Goal: Transaction & Acquisition: Purchase product/service

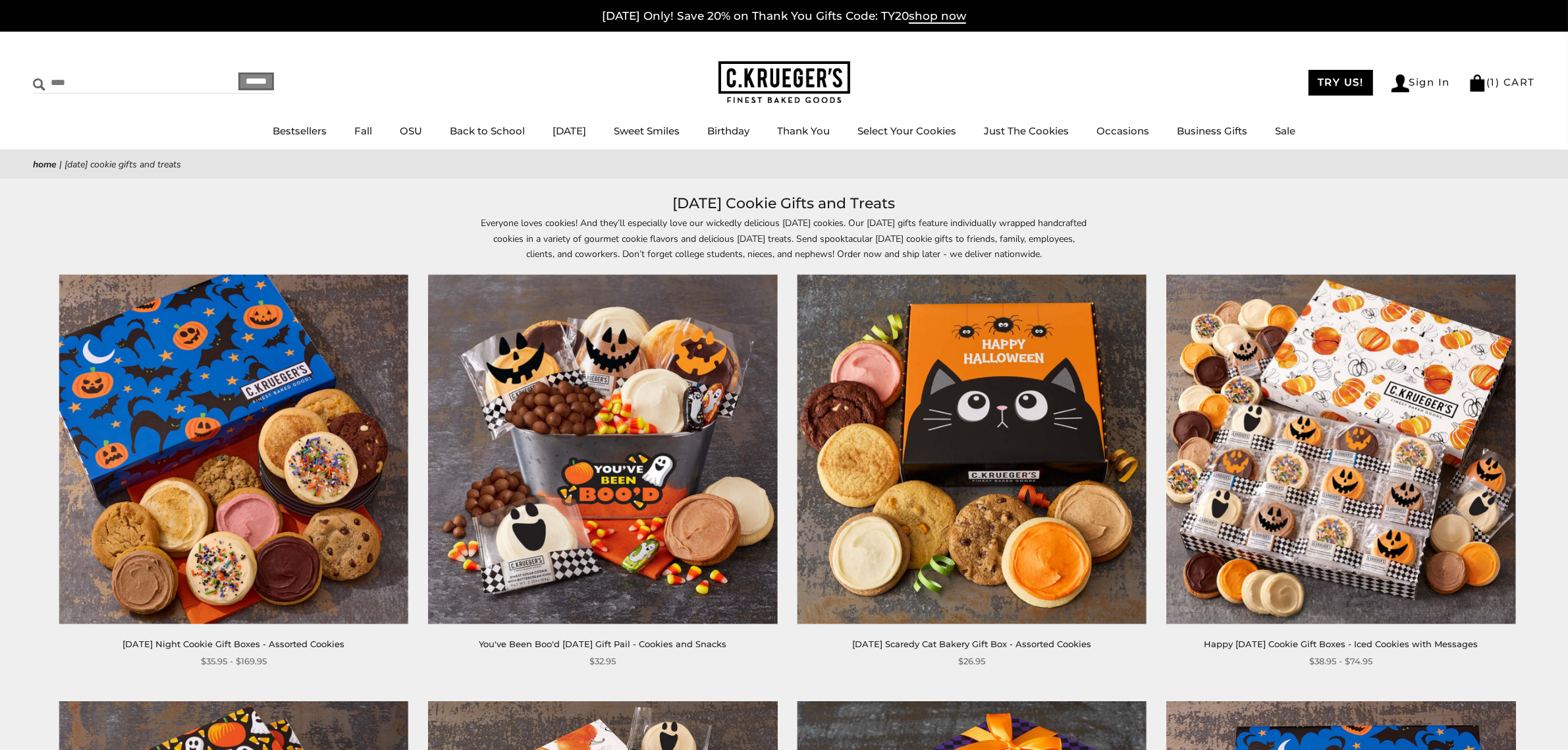
type input "****"
click input "******"
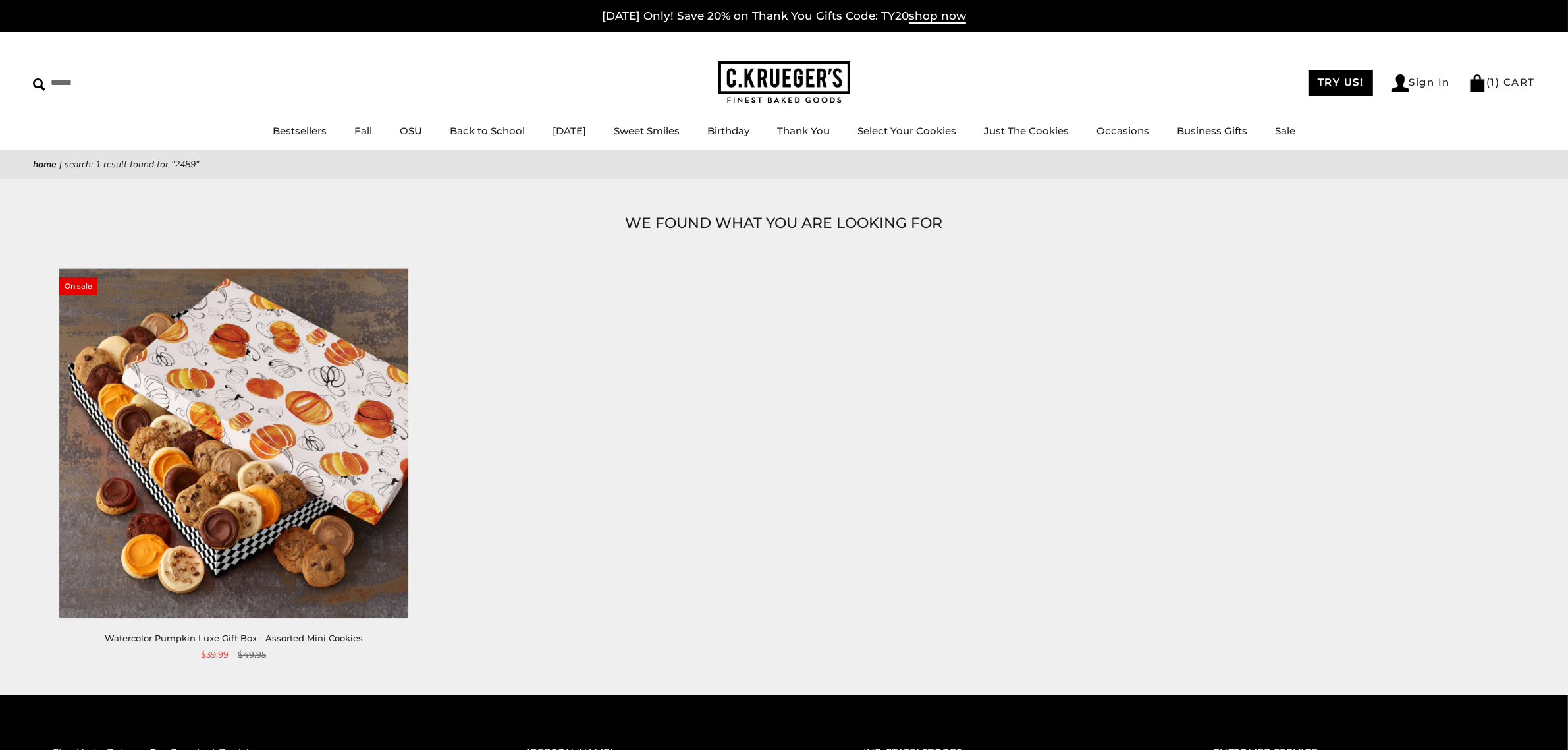
click at [220, 403] on img at bounding box center [234, 443] width 349 height 349
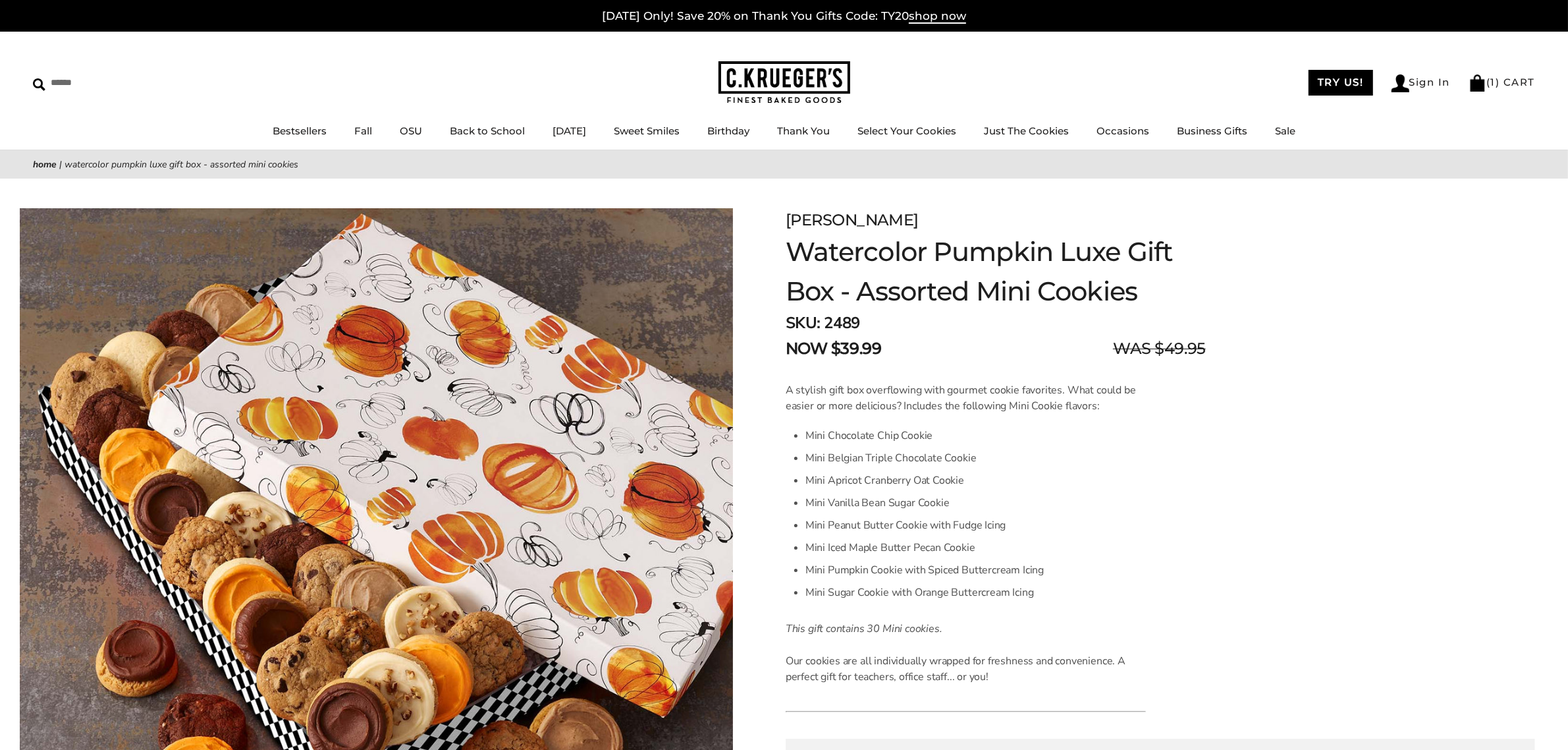
click at [90, 67] on div "****** TRY US! Sign In ( 1 ) CART ( 1 ) CART Bestsellers Fall NEW! Cozy Autumn …" at bounding box center [784, 91] width 1568 height 119
click at [84, 83] on input "Search" at bounding box center [112, 83] width 157 height 21
type input "***"
click at [238, 72] on input "******" at bounding box center [256, 81] width 36 height 18
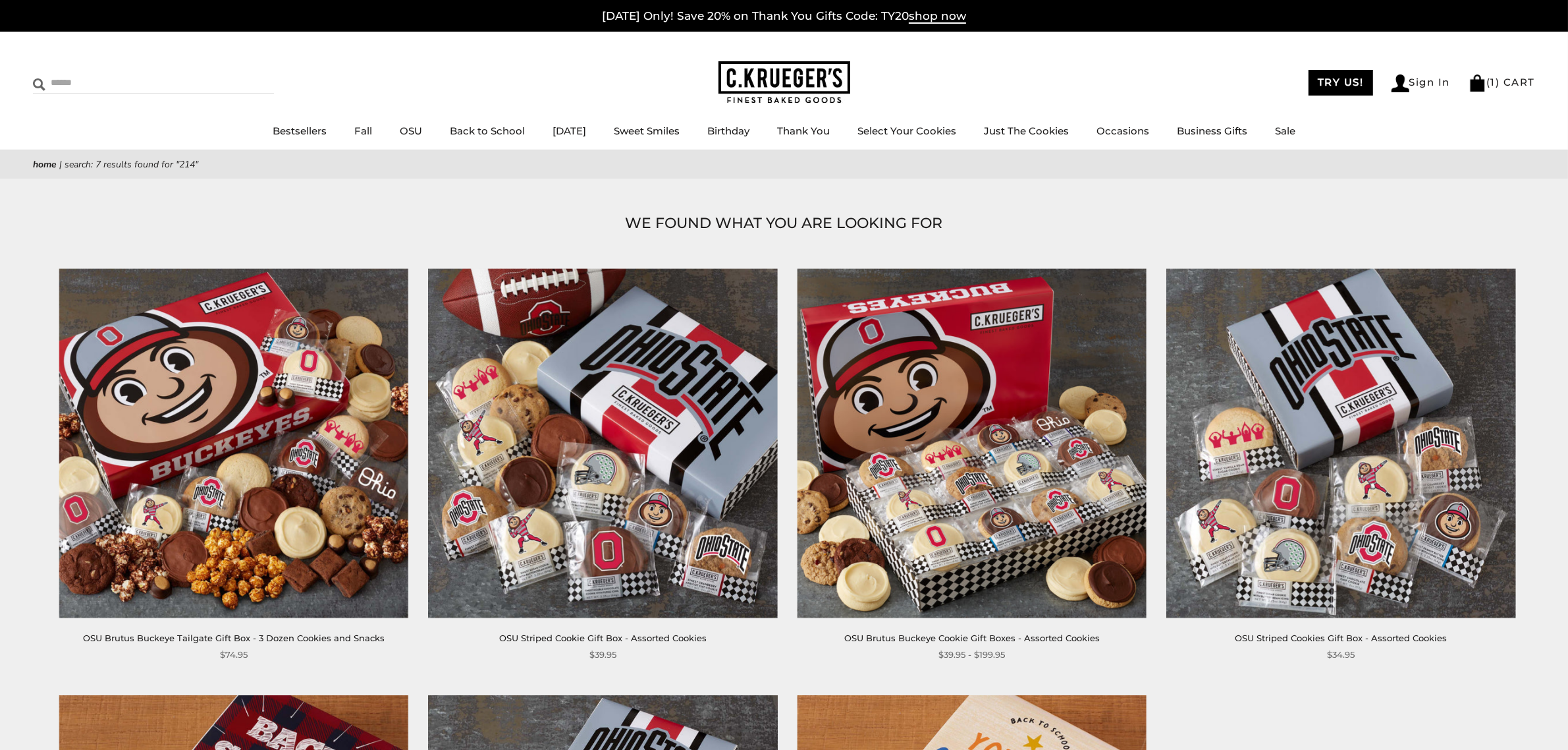
click at [121, 90] on input "Search" at bounding box center [112, 83] width 157 height 21
type input "****"
click at [238, 72] on input "******" at bounding box center [256, 81] width 36 height 18
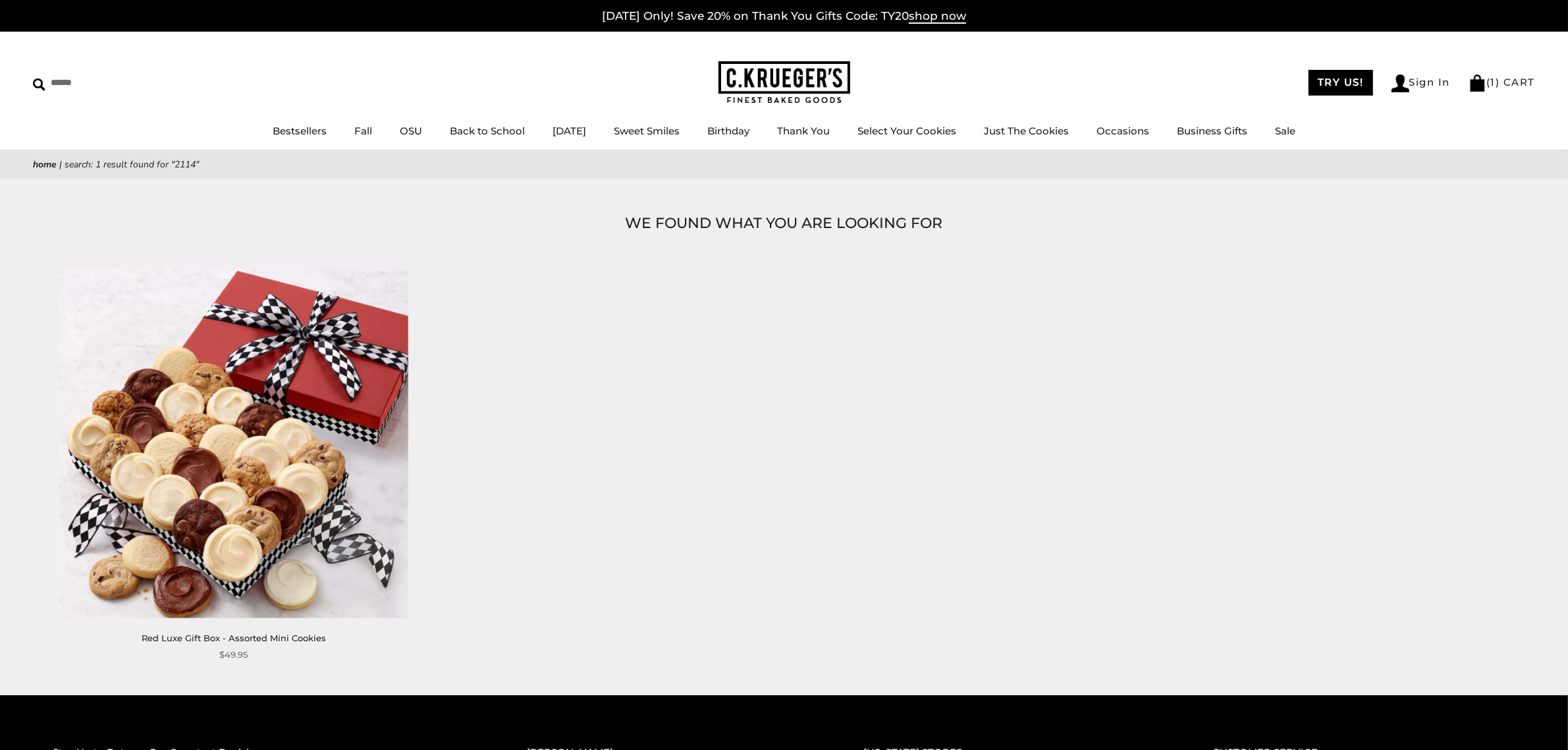
click at [304, 381] on img at bounding box center [234, 443] width 349 height 349
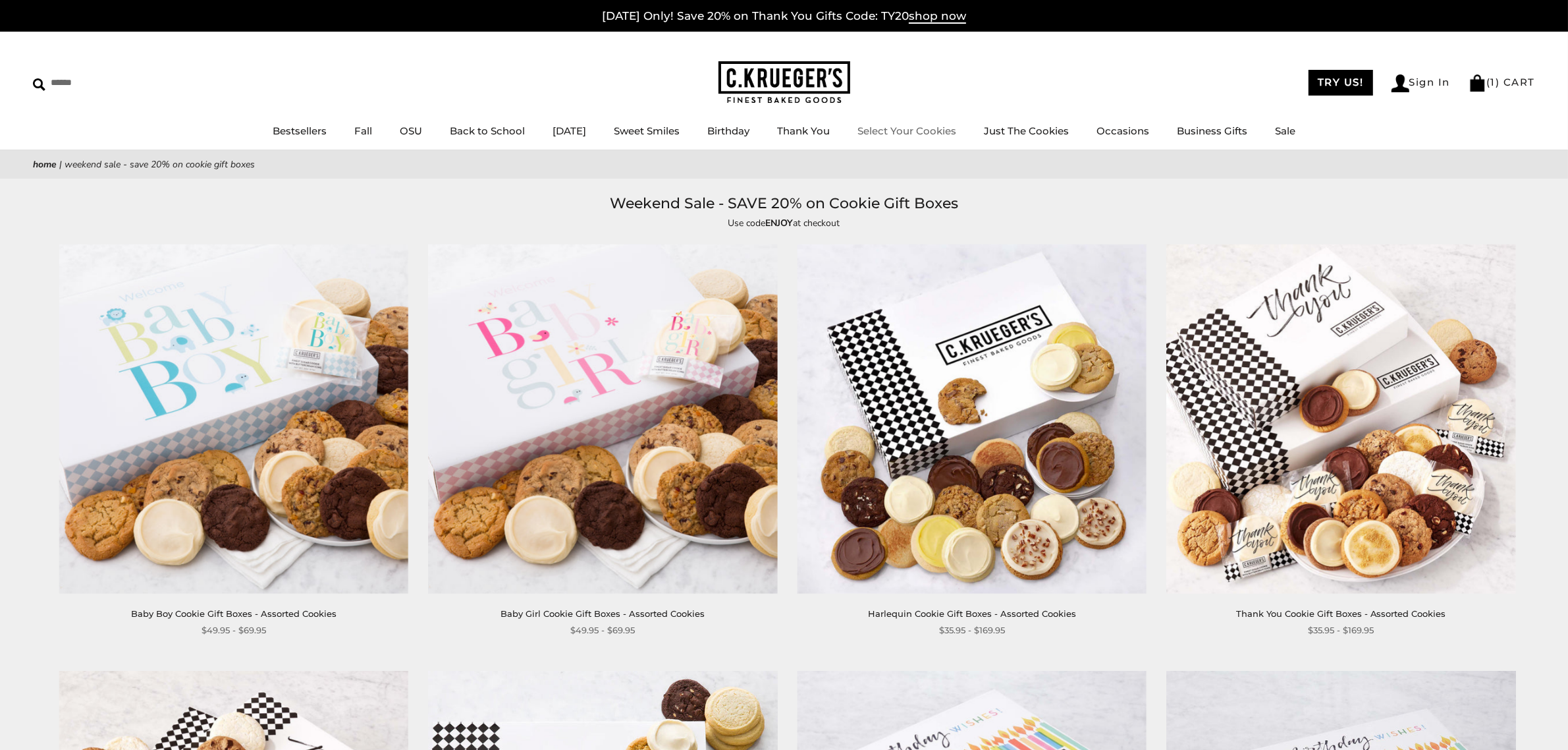
click at [929, 130] on link "Select Your Cookies" at bounding box center [907, 131] width 99 height 12
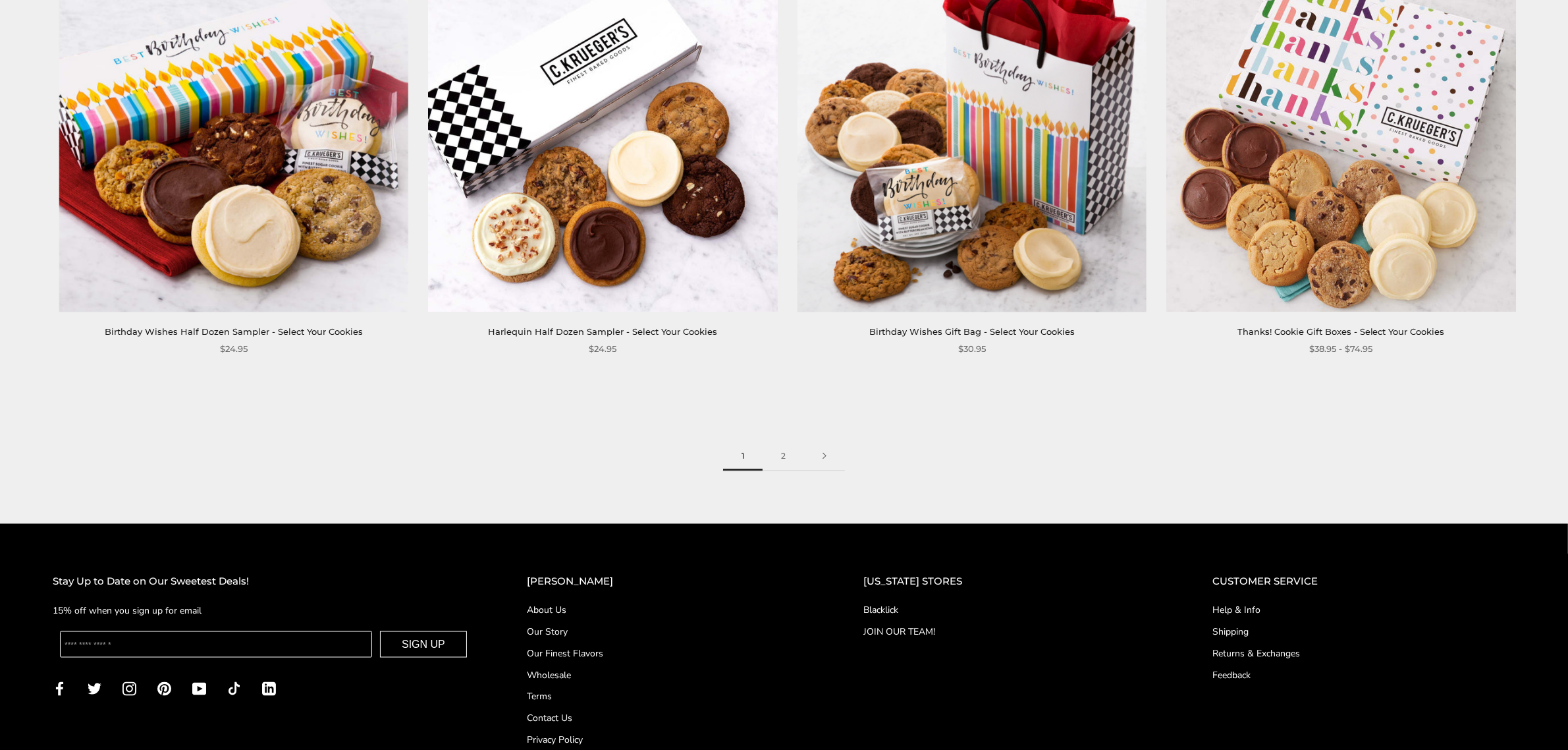
scroll to position [2471, 0]
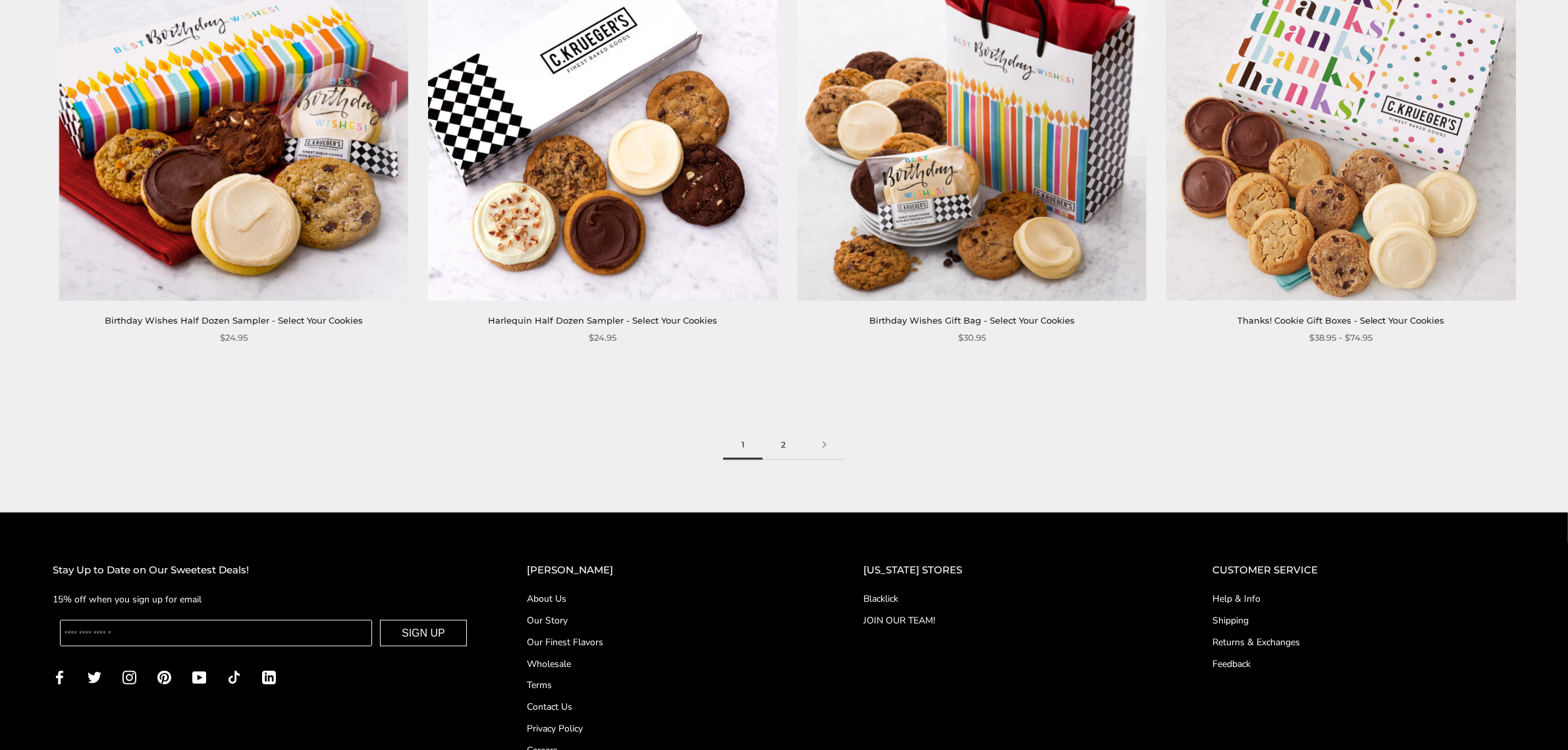
drag, startPoint x: 785, startPoint y: 440, endPoint x: 794, endPoint y: 440, distance: 9.0
click at [785, 440] on link "2" at bounding box center [783, 445] width 41 height 30
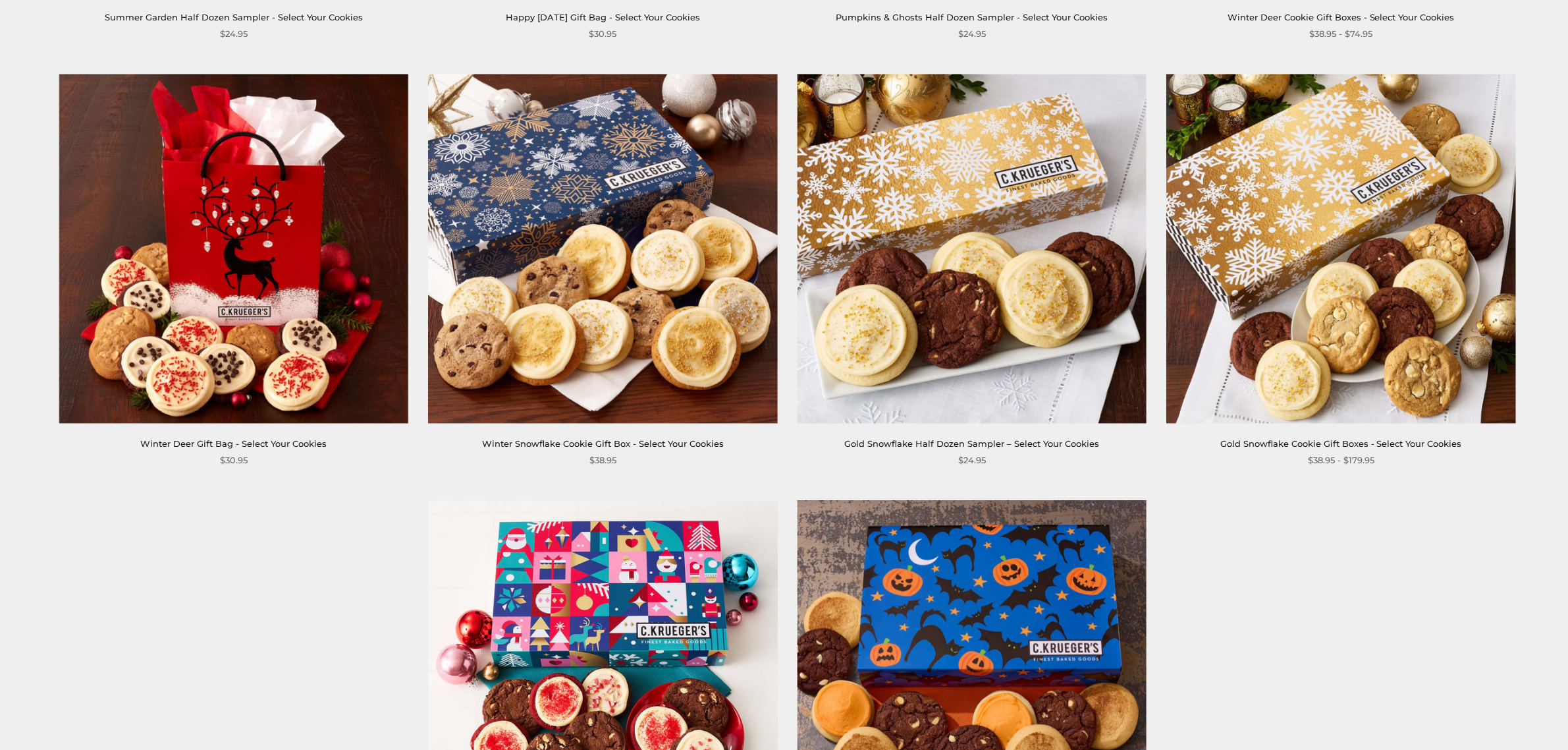
scroll to position [2251, 0]
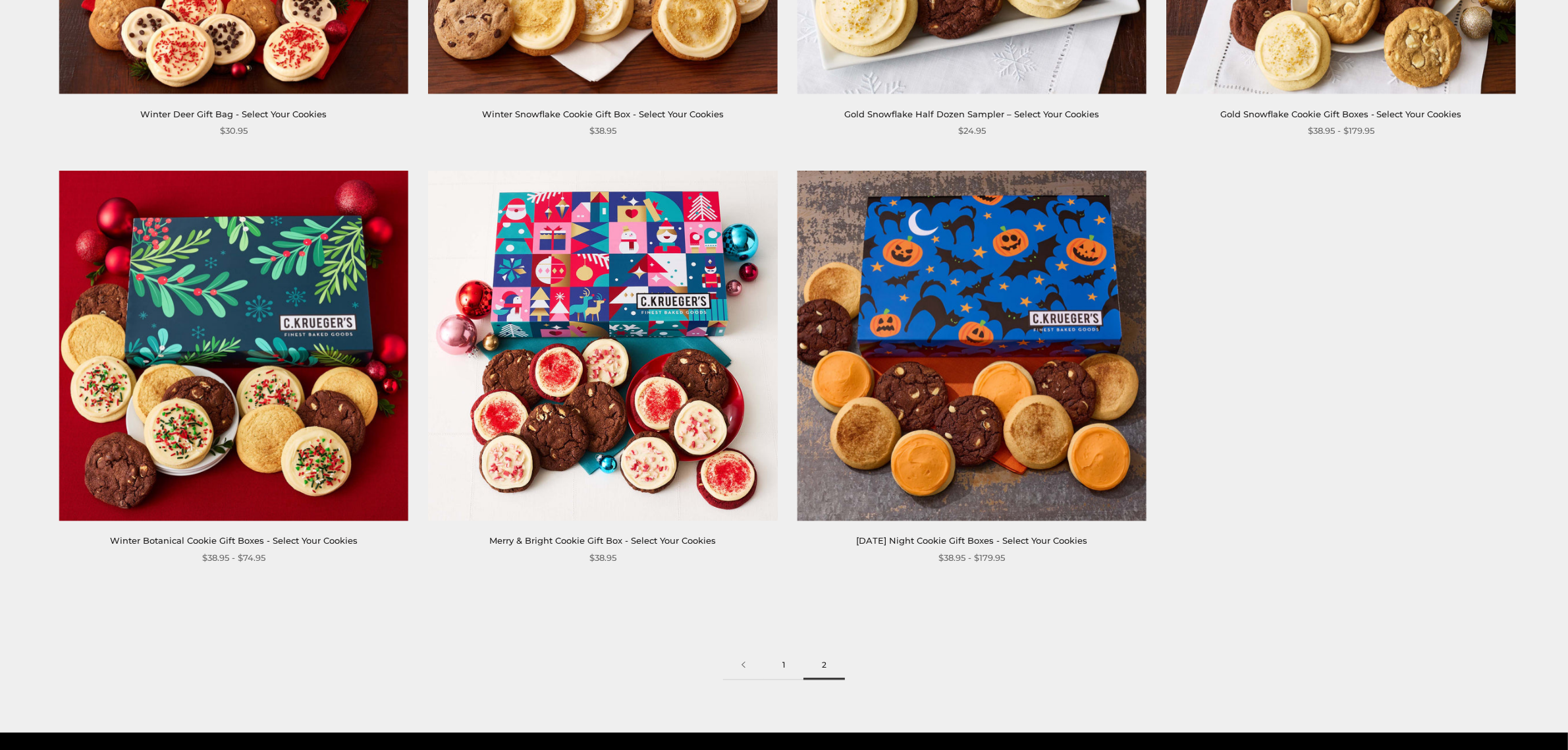
click at [784, 660] on link "1" at bounding box center [783, 665] width 39 height 30
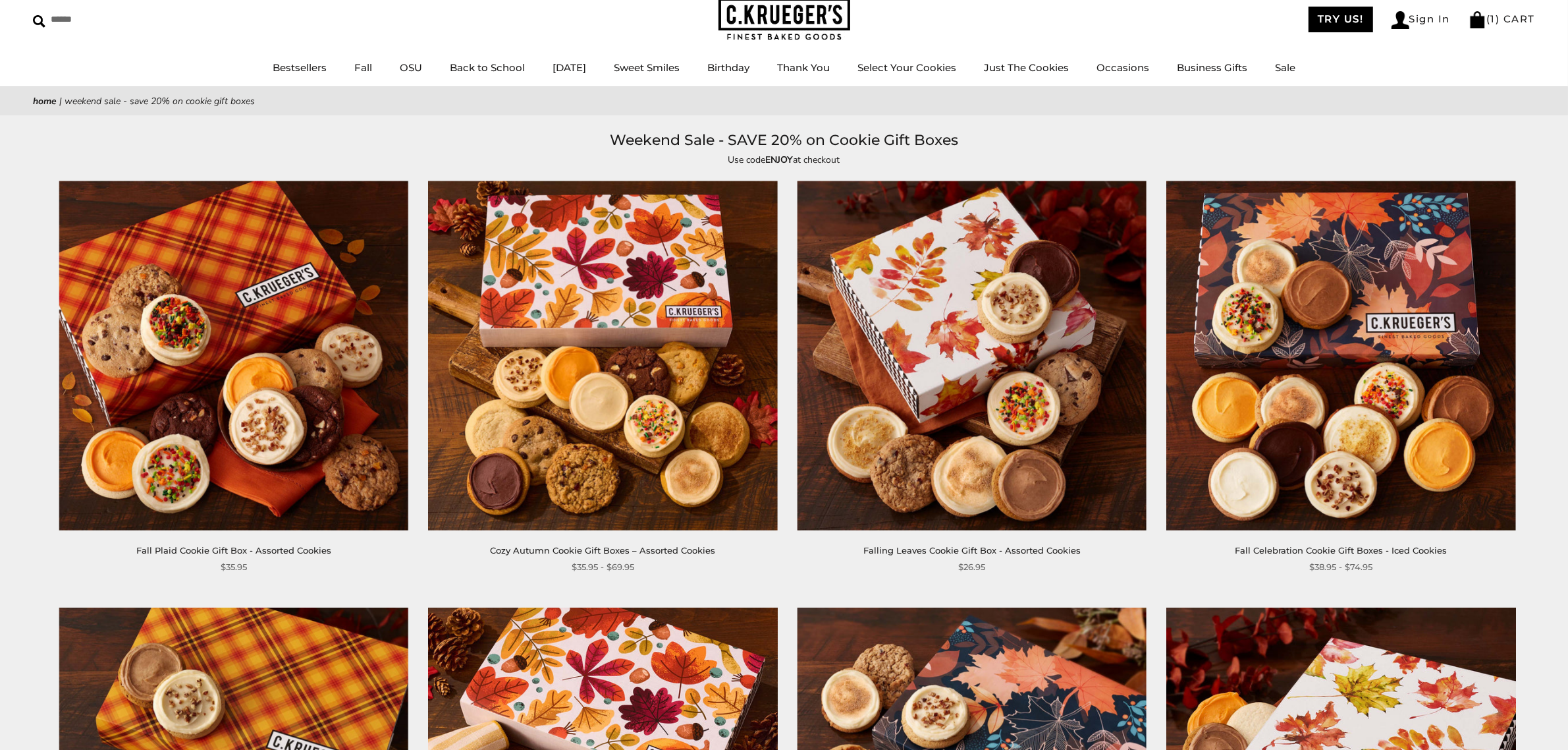
scroll to position [54, 0]
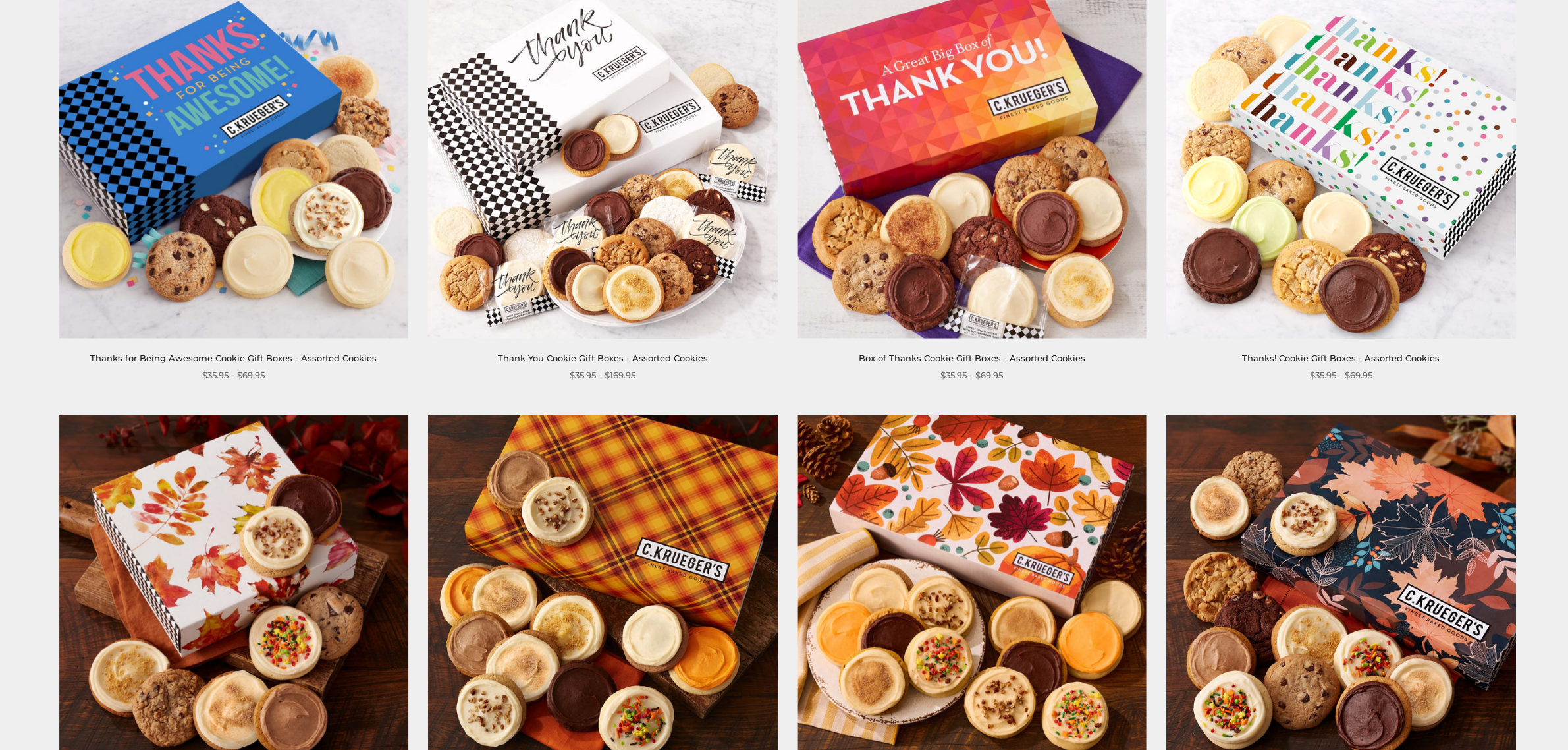
scroll to position [659, 0]
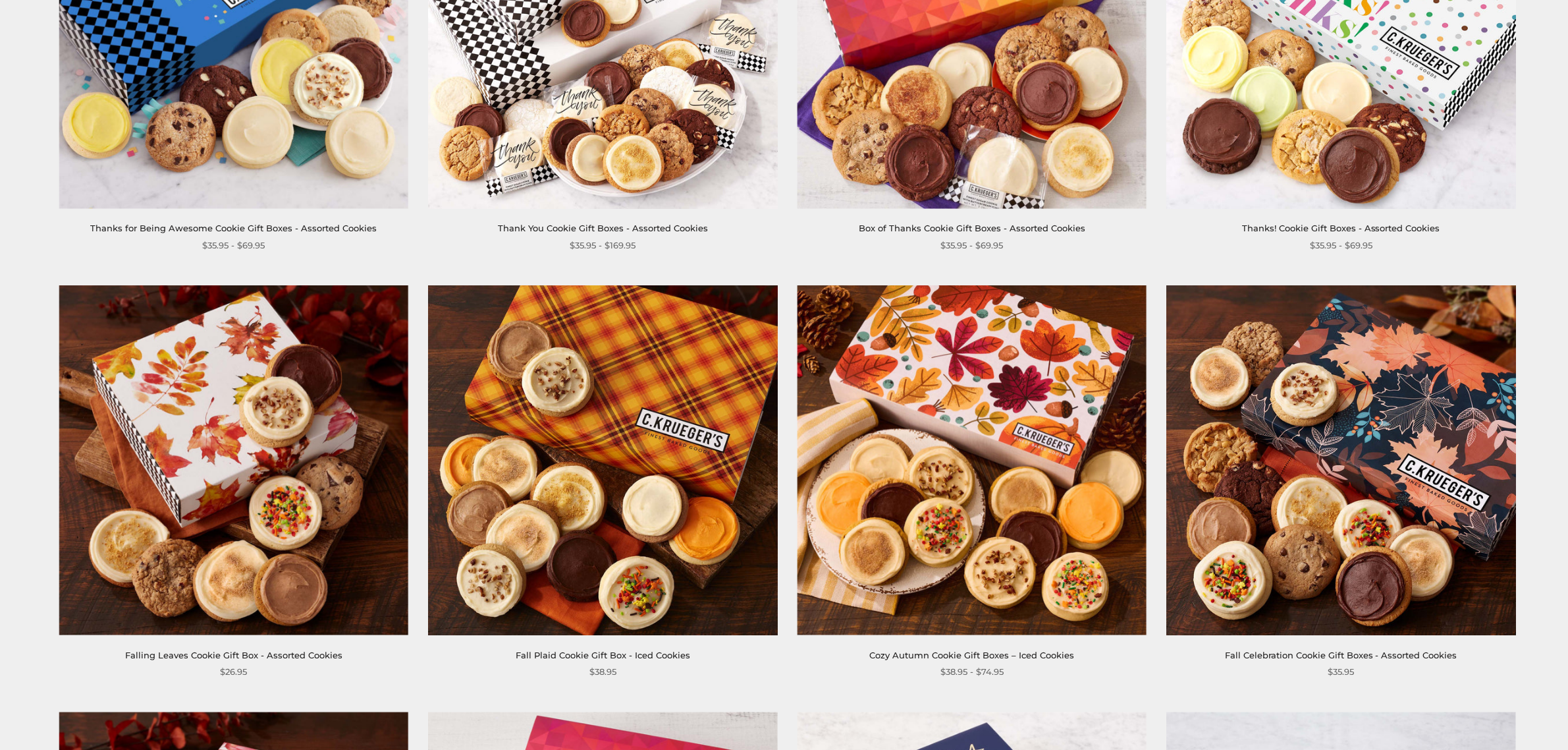
scroll to position [769, 0]
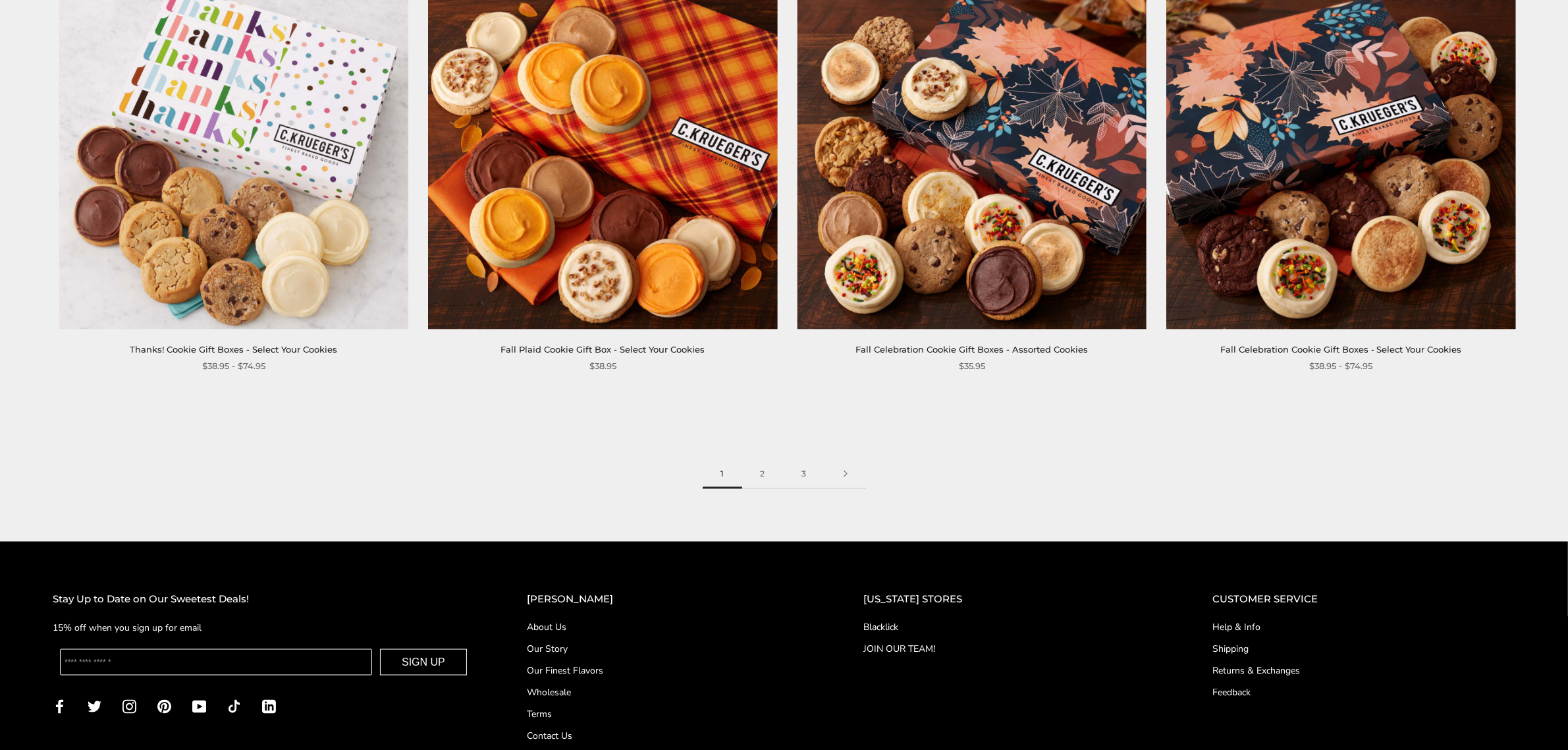
scroll to position [2568, 0]
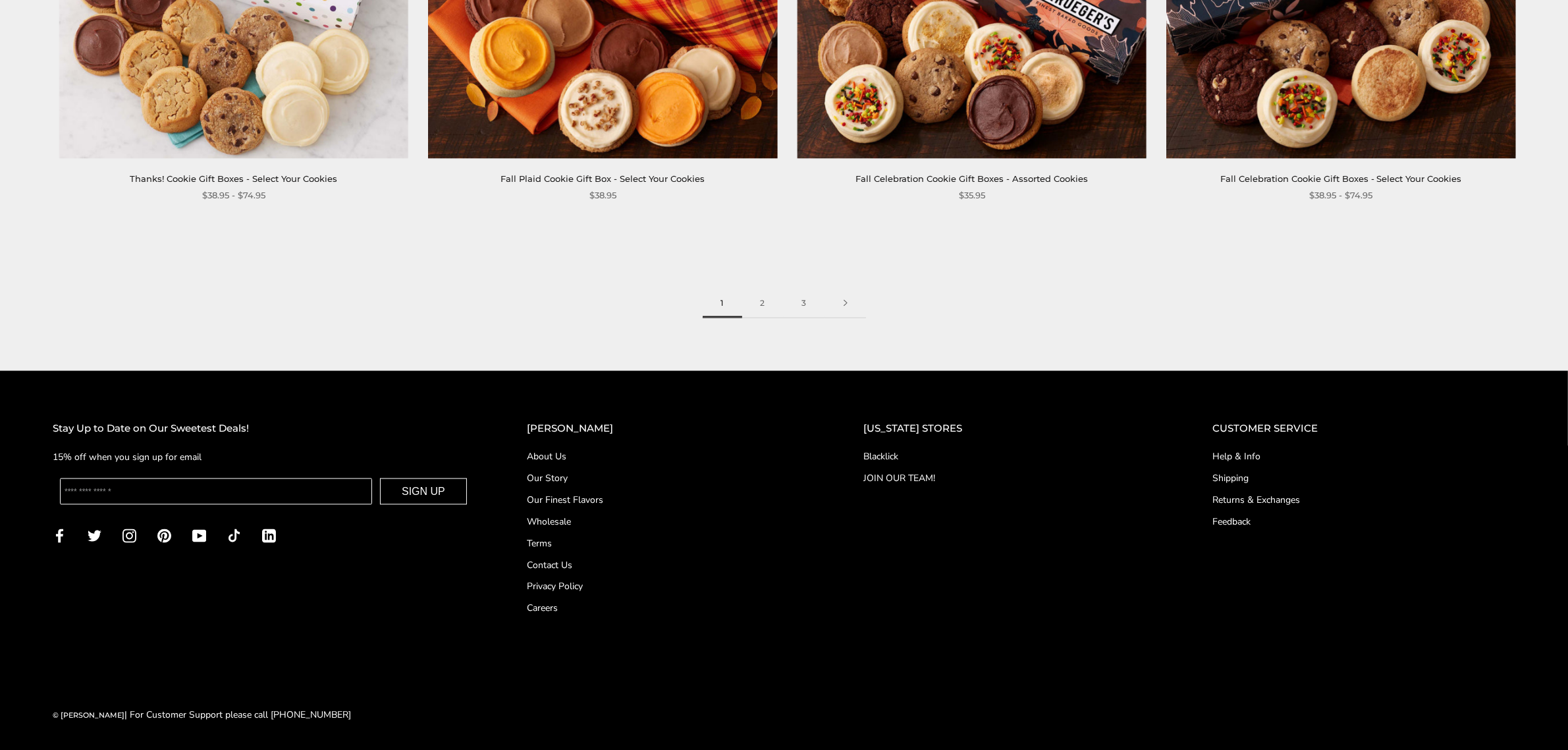
click at [715, 304] on span "1" at bounding box center [722, 303] width 39 height 30
click at [721, 304] on span "1" at bounding box center [722, 303] width 39 height 30
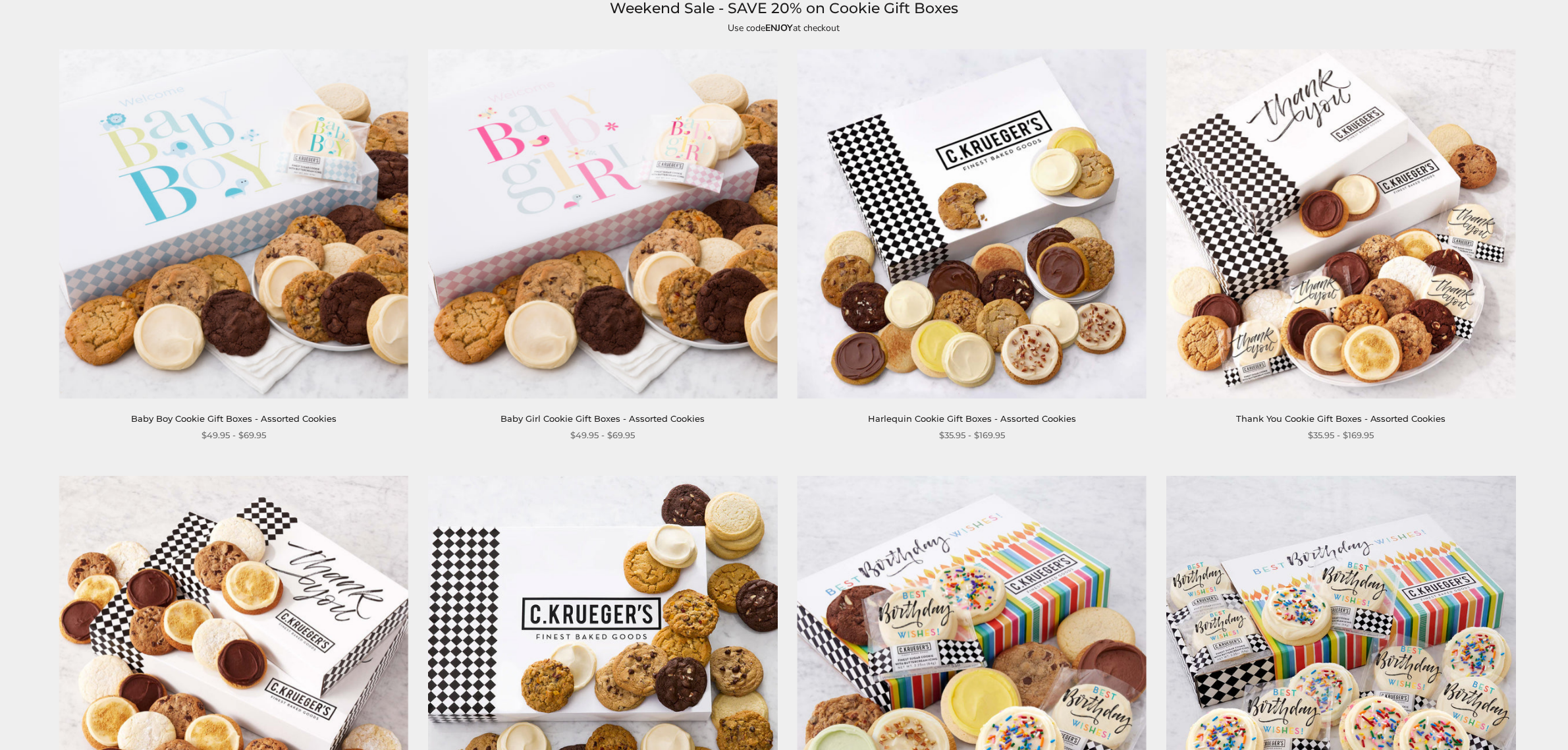
scroll to position [0, 0]
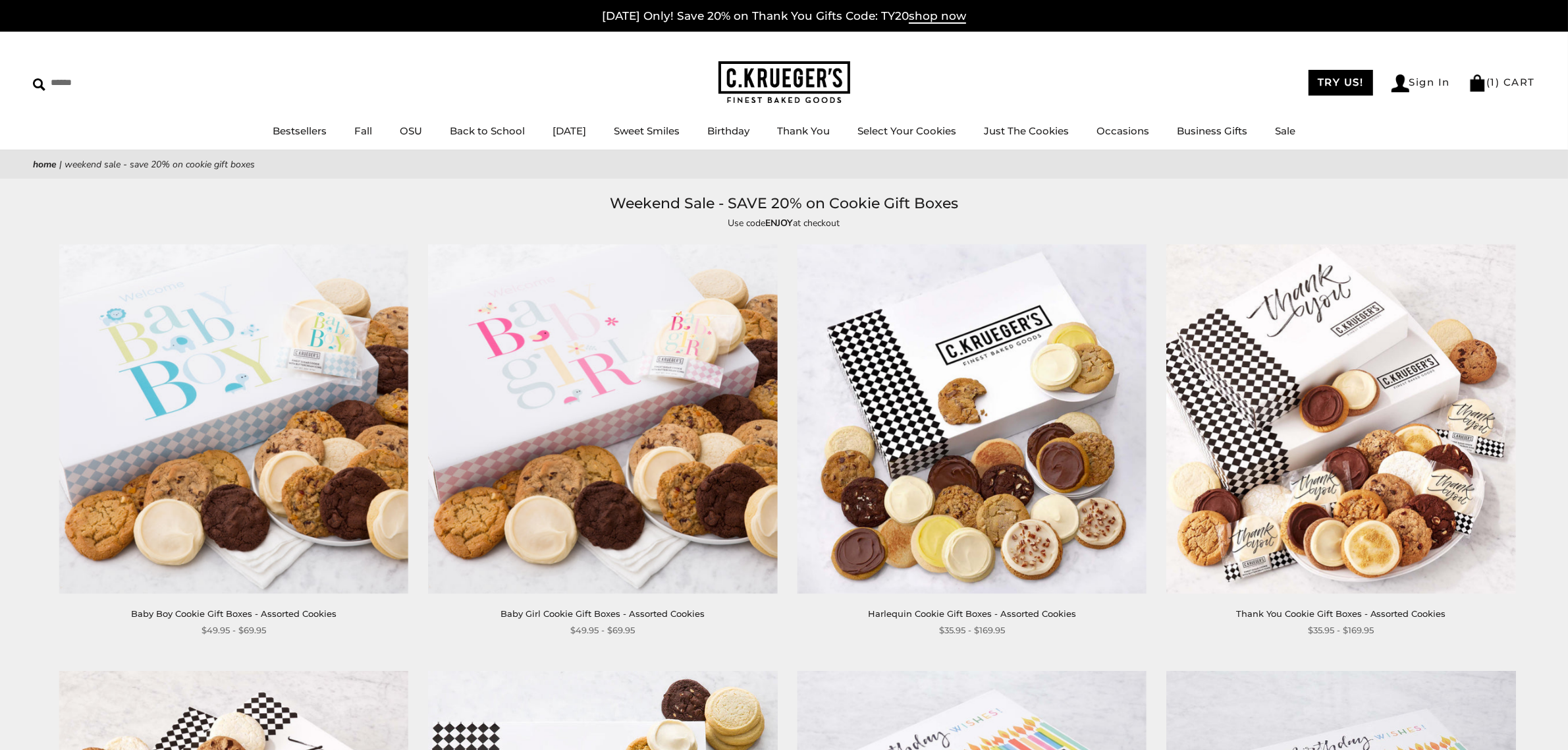
click at [788, 74] on img at bounding box center [784, 83] width 132 height 43
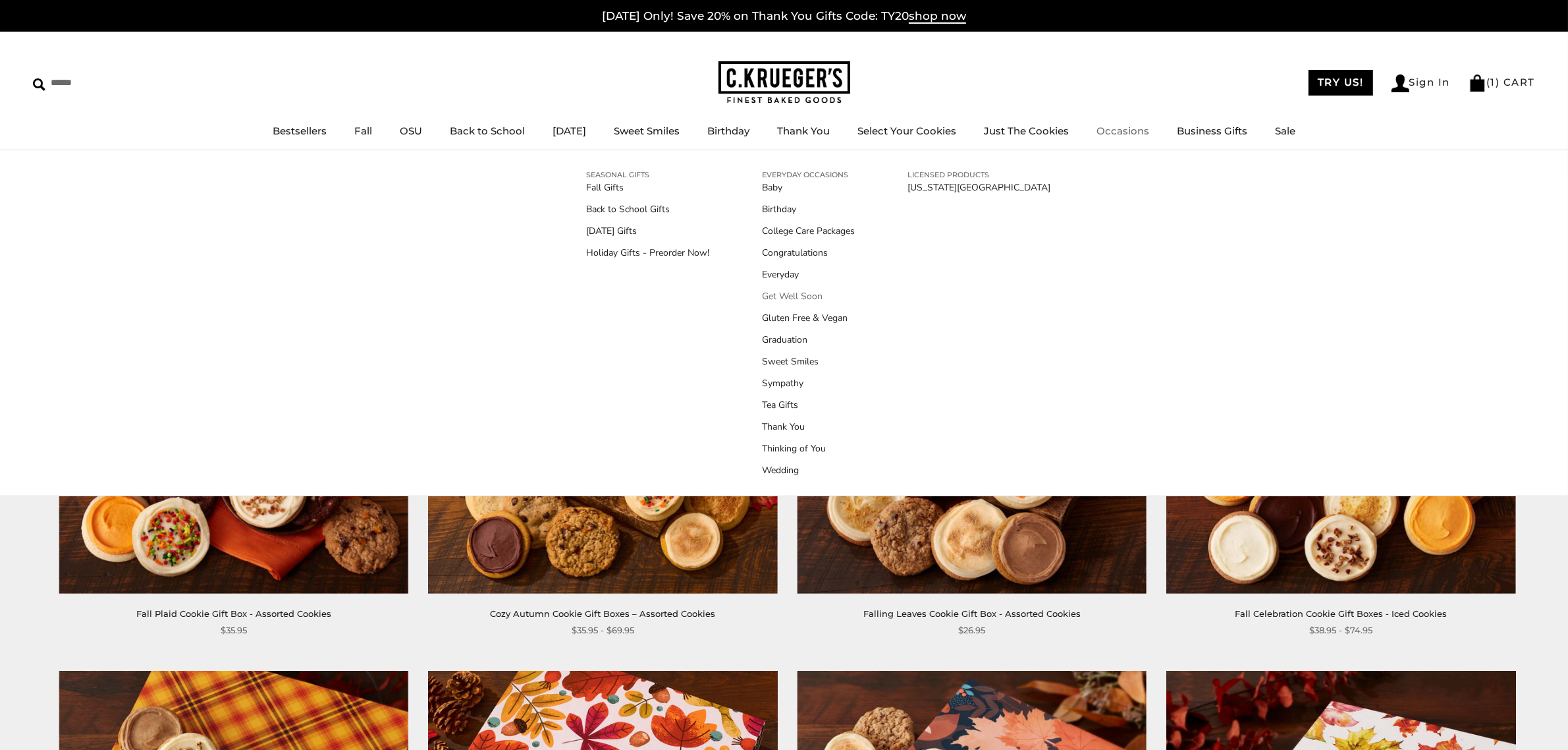
click at [786, 294] on link "Get Well Soon" at bounding box center [809, 296] width 93 height 14
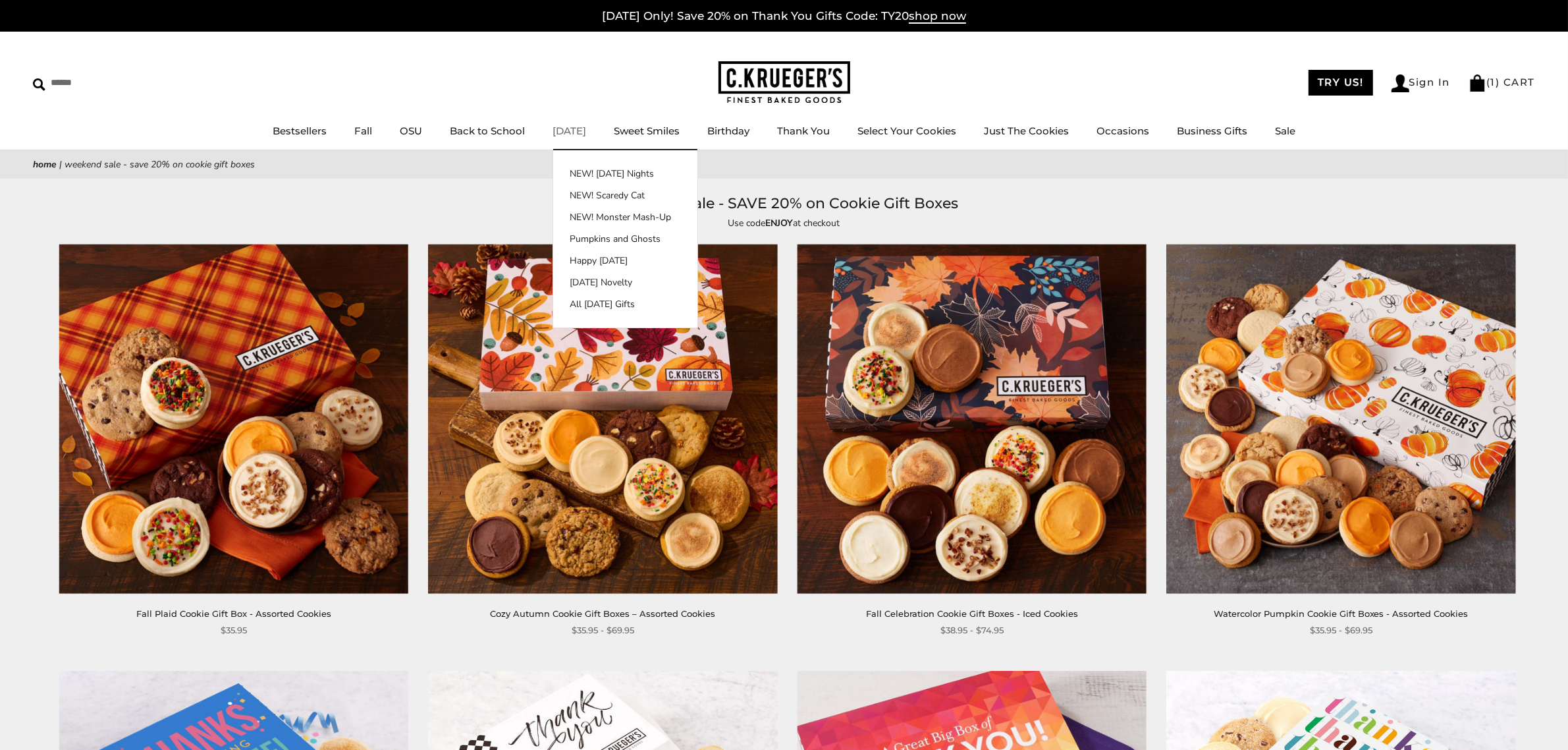
click at [557, 127] on link "[DATE]" at bounding box center [569, 131] width 34 height 12
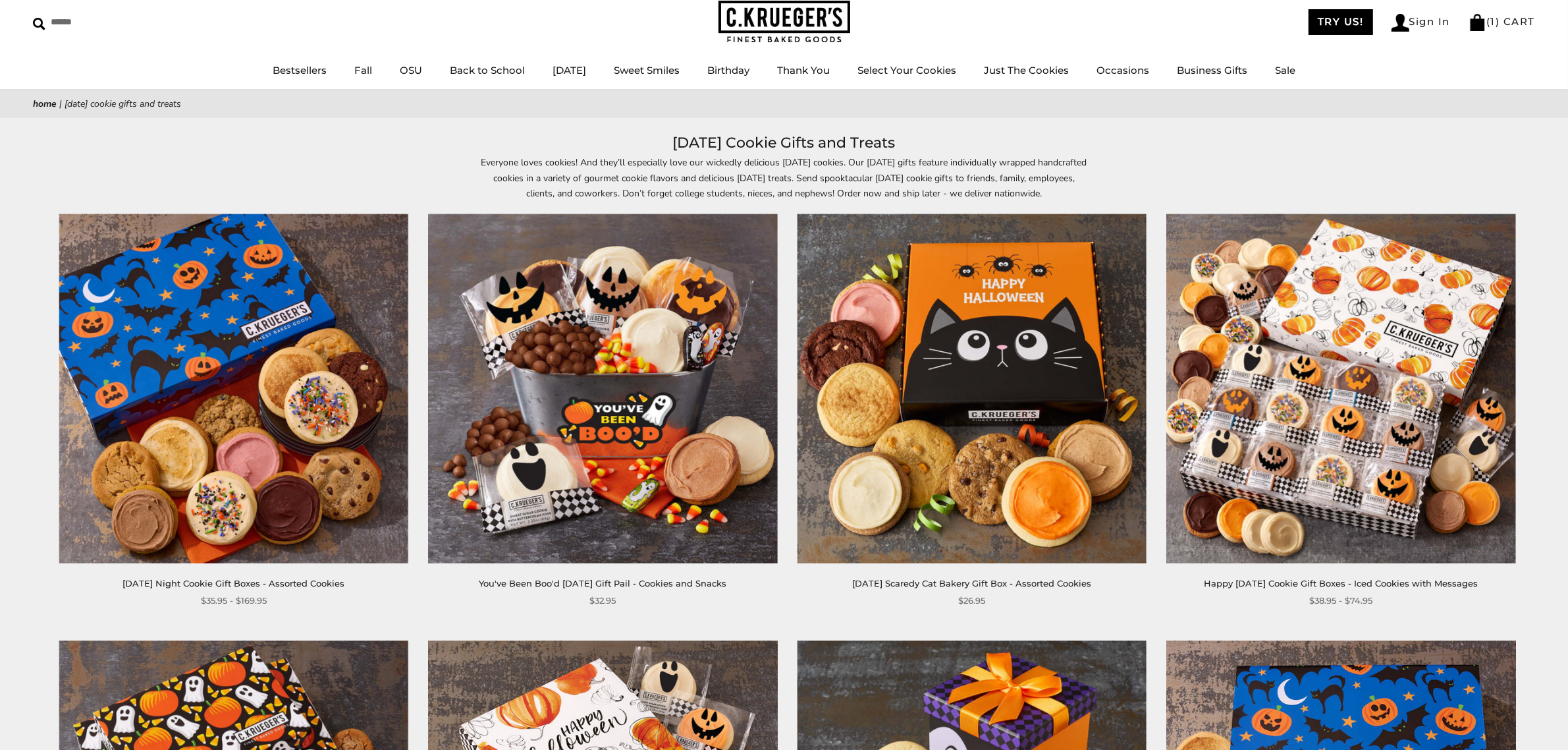
scroll to position [54, 0]
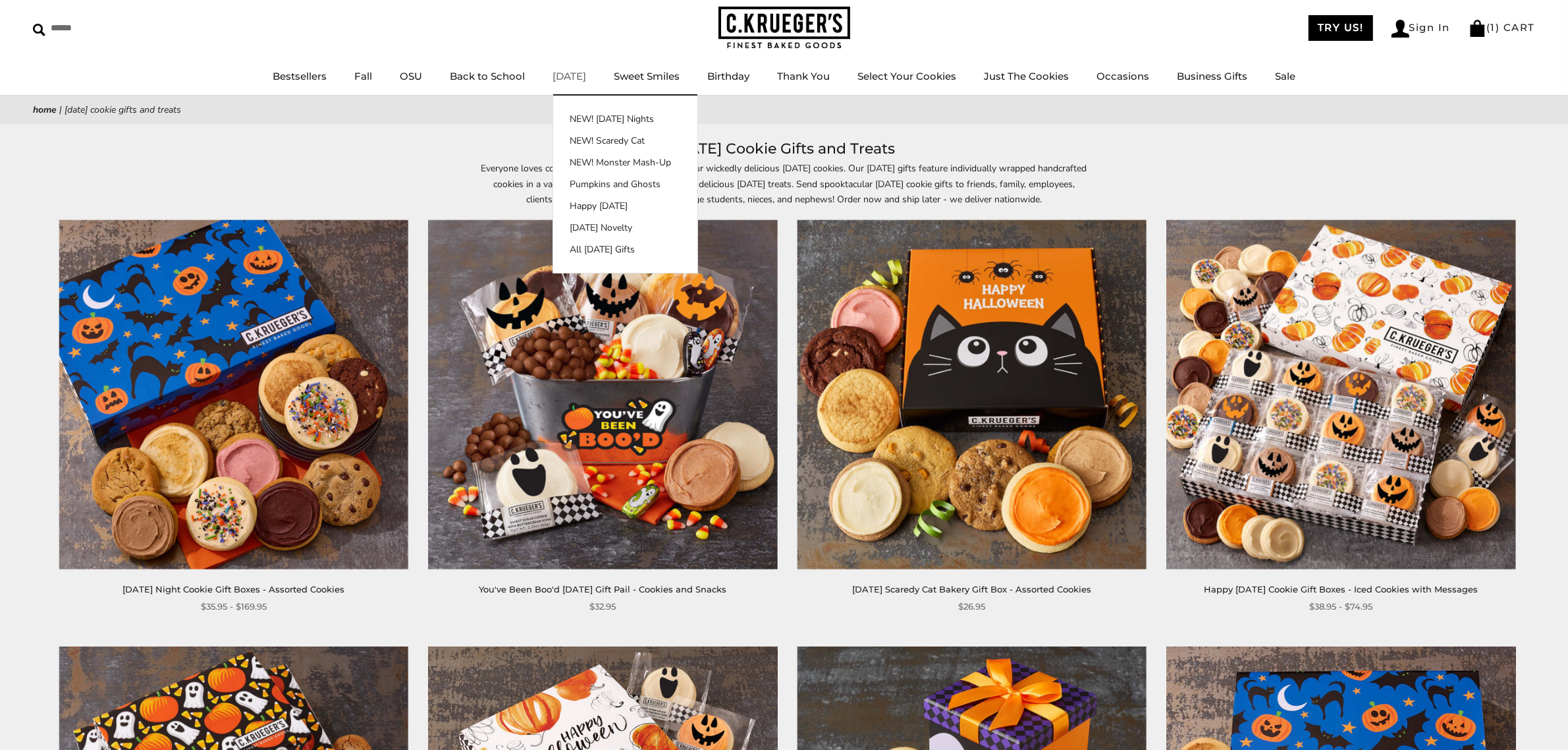
click at [568, 74] on link "[DATE]" at bounding box center [569, 76] width 34 height 12
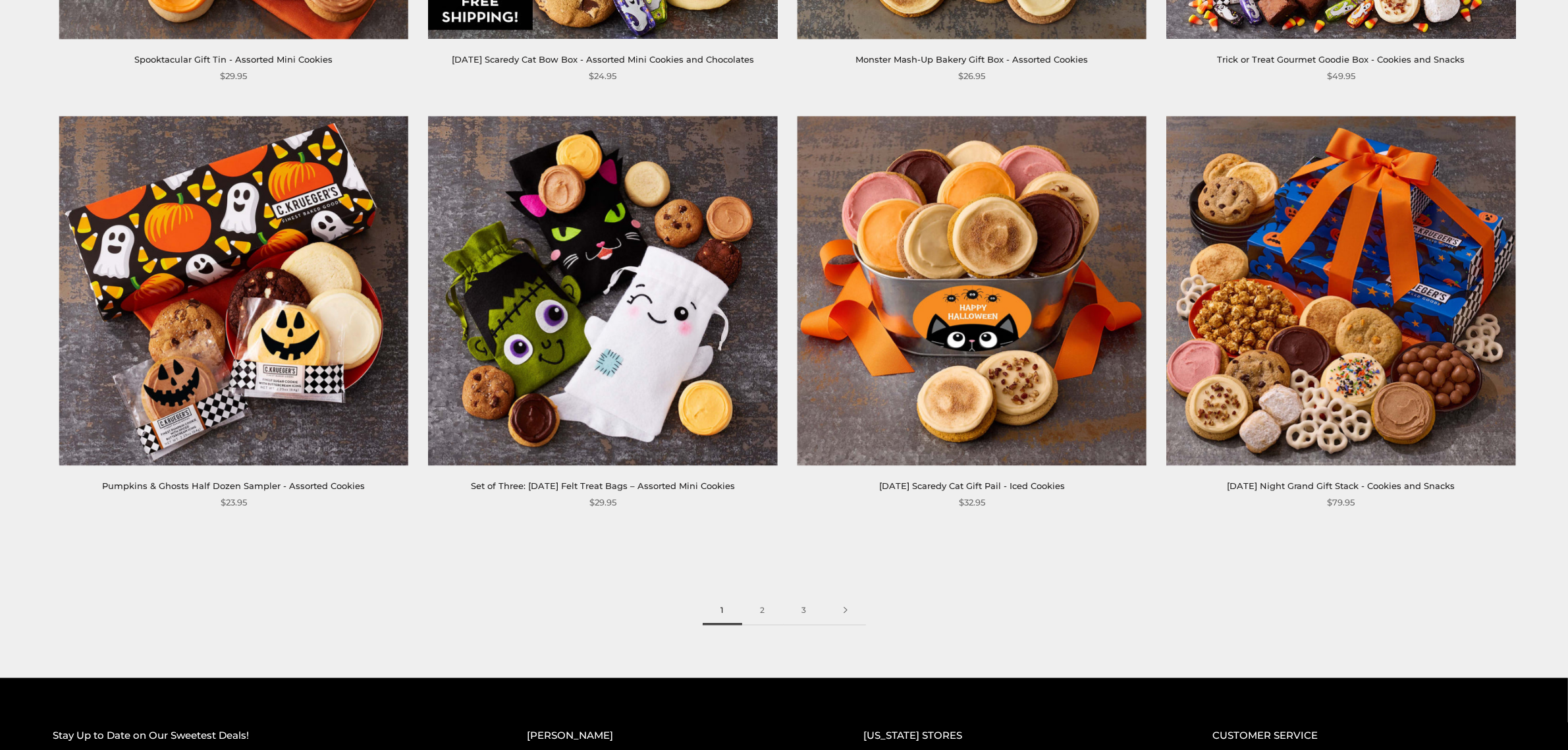
scroll to position [2307, 0]
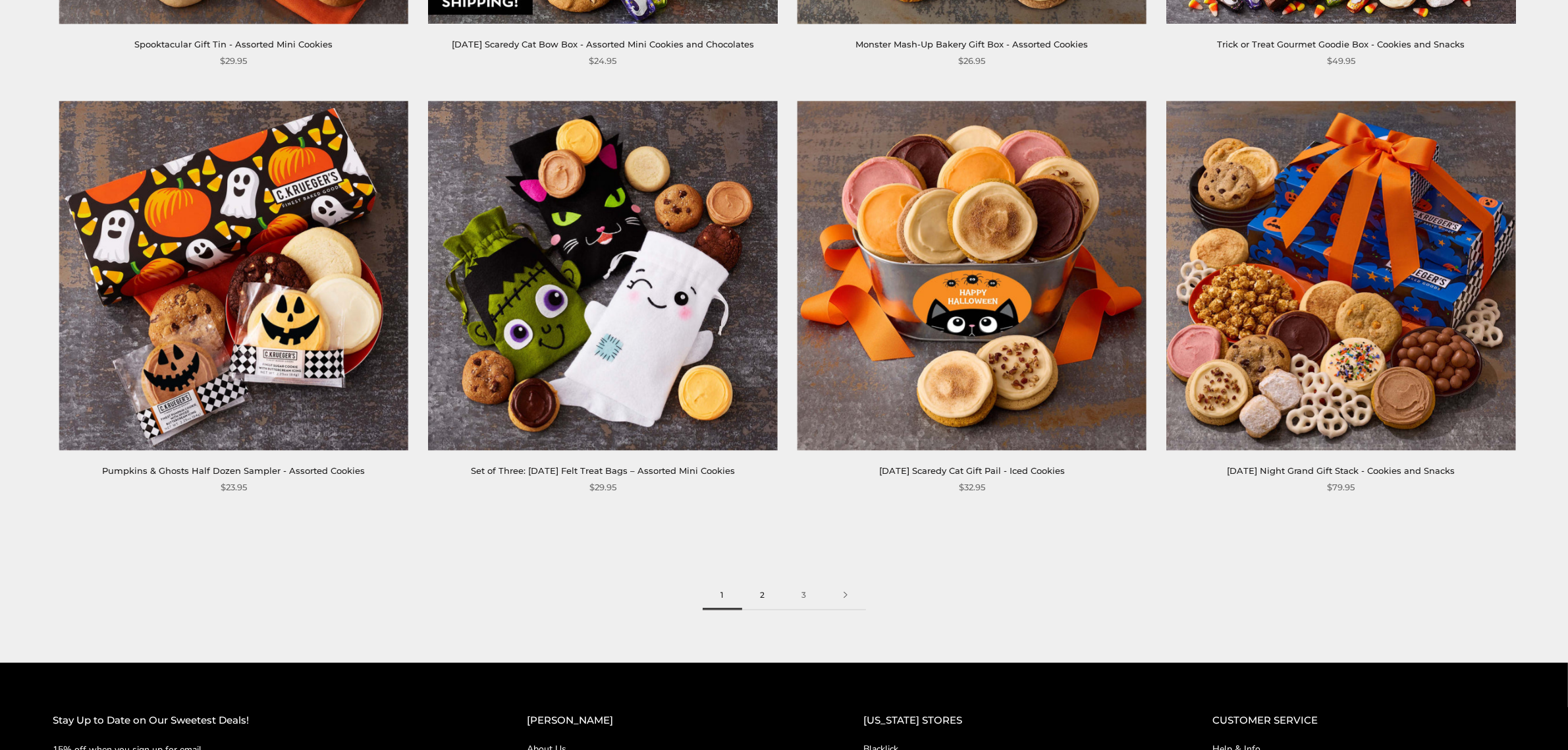
click at [767, 594] on link "2" at bounding box center [763, 595] width 41 height 30
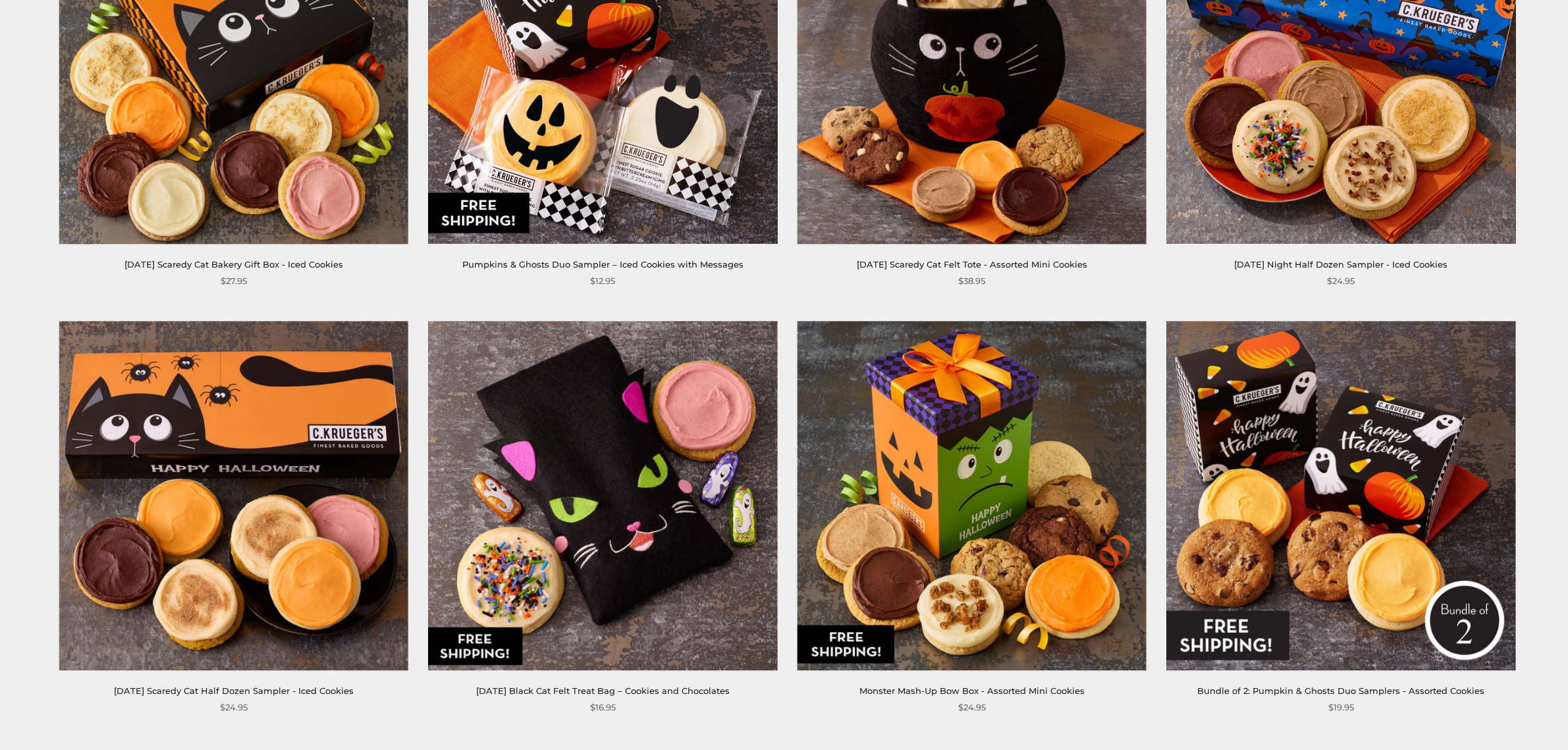
scroll to position [2361, 0]
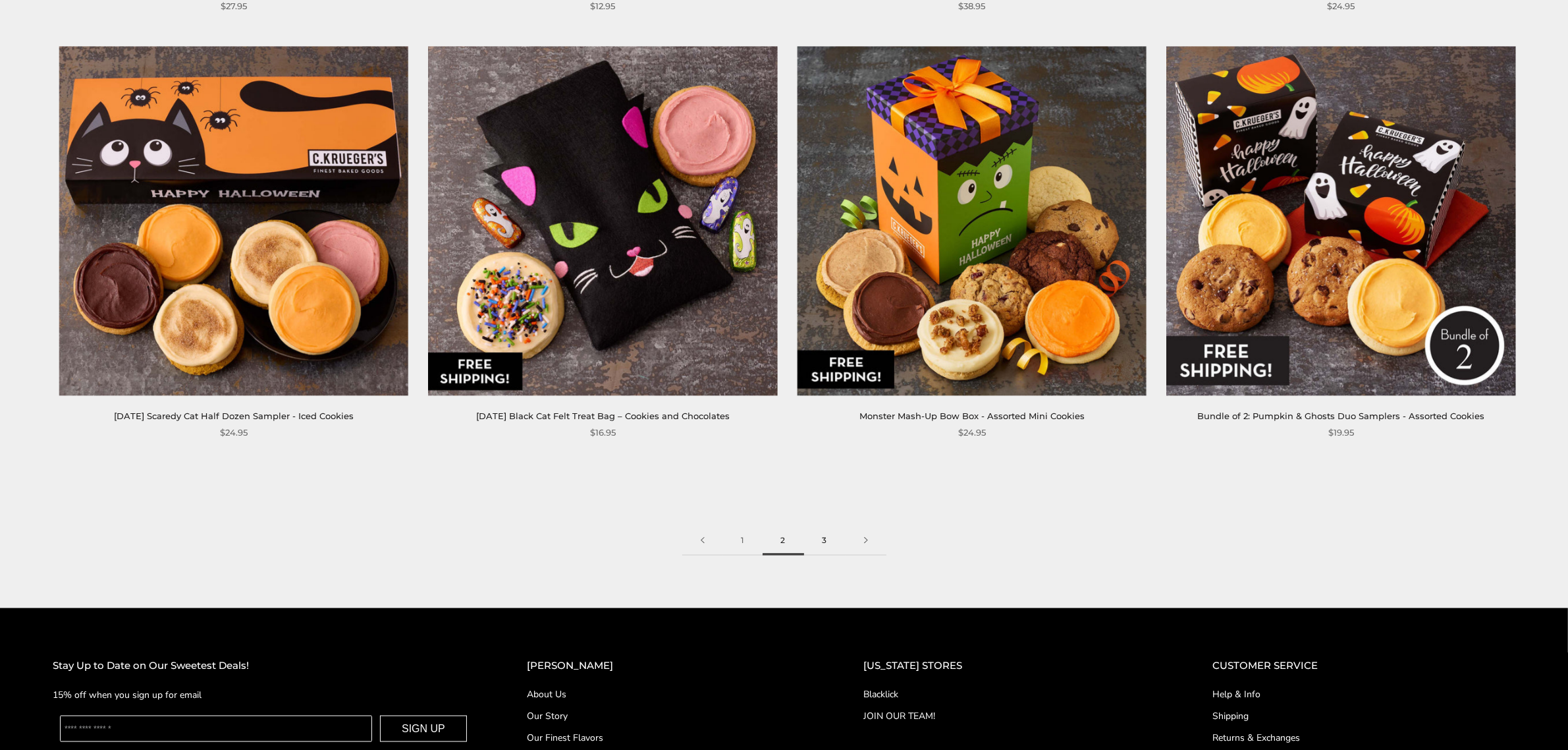
click at [827, 545] on link "3" at bounding box center [825, 540] width 41 height 30
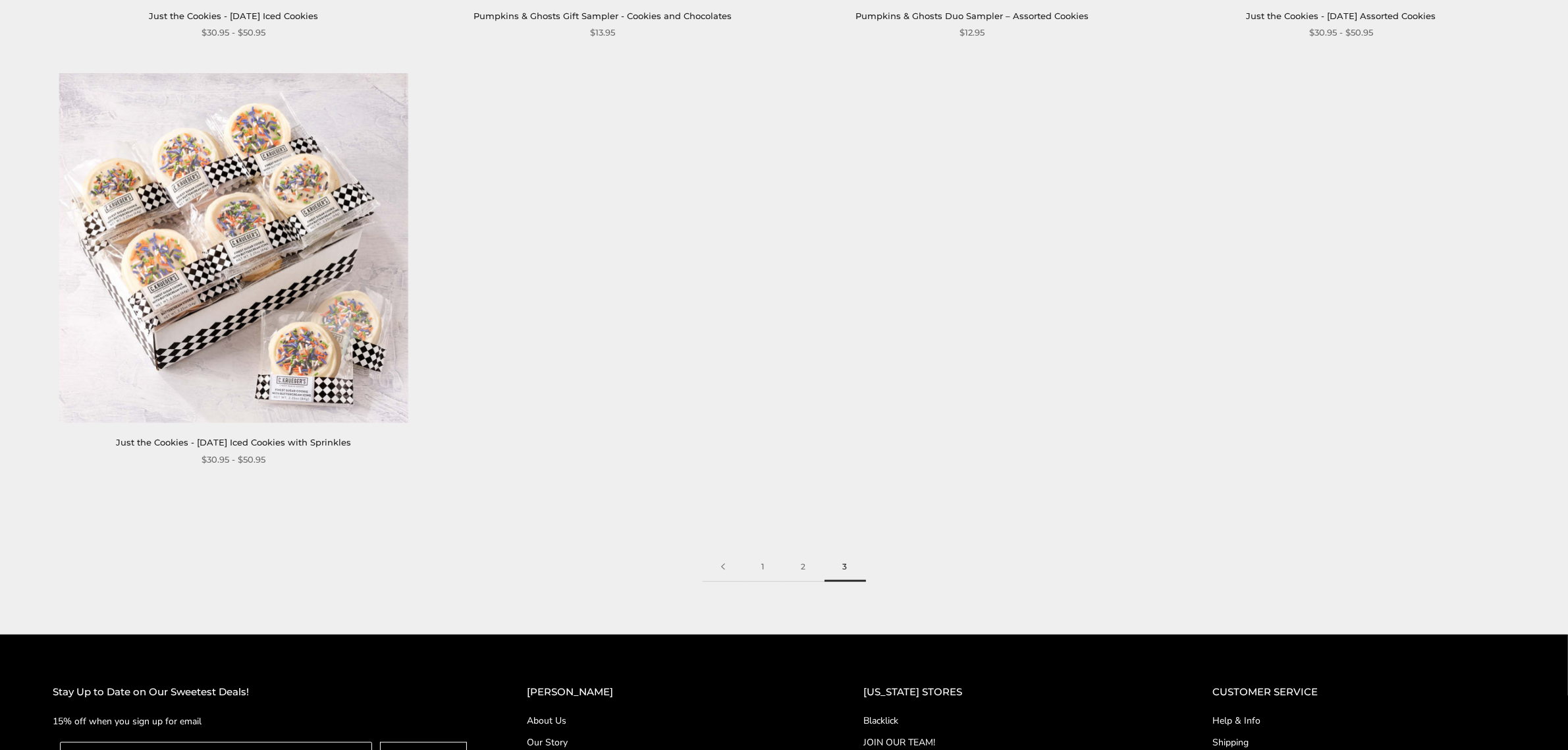
scroll to position [1483, 0]
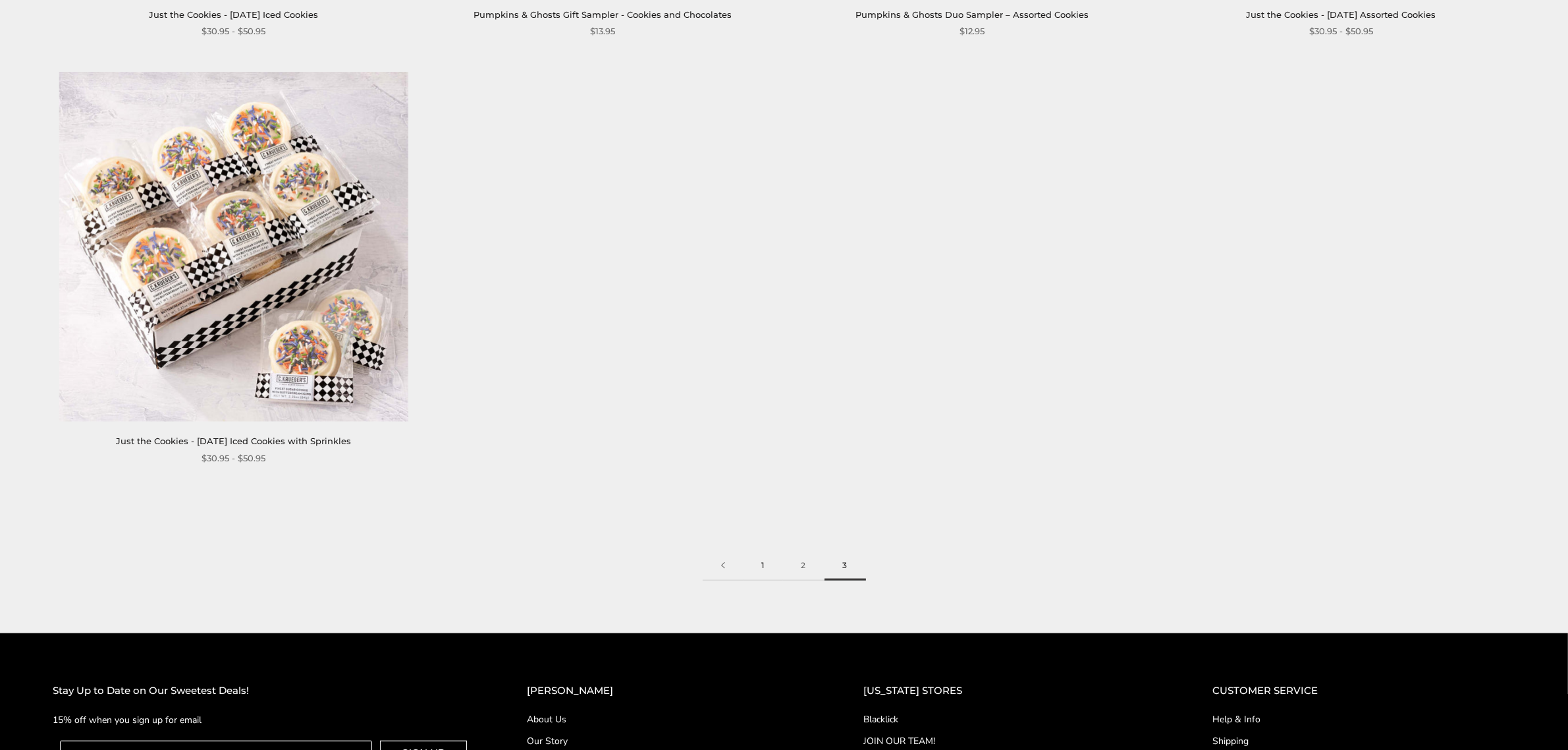
click at [771, 565] on link "1" at bounding box center [763, 565] width 39 height 30
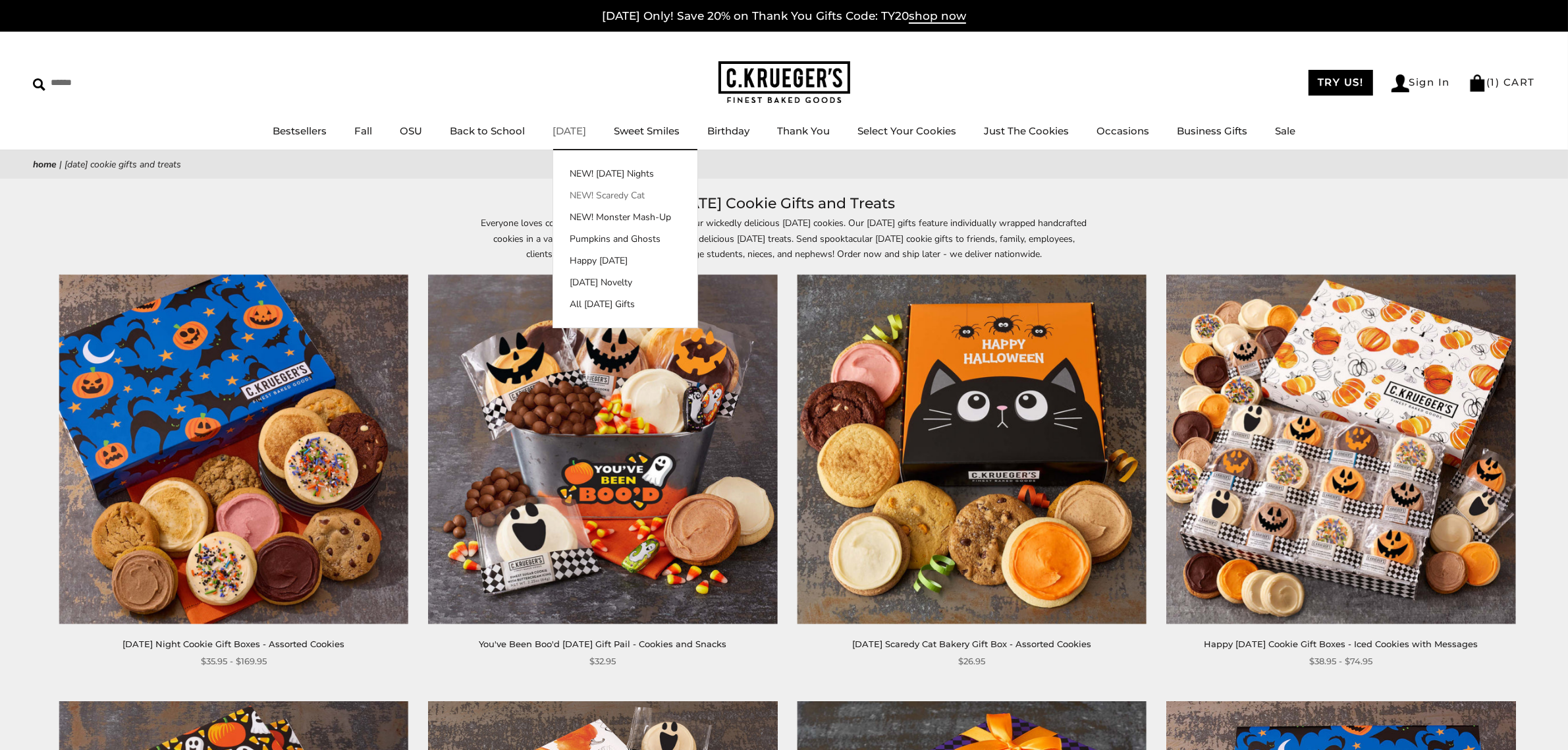
click at [581, 191] on link "NEW! Scaredy Cat" at bounding box center [625, 195] width 144 height 14
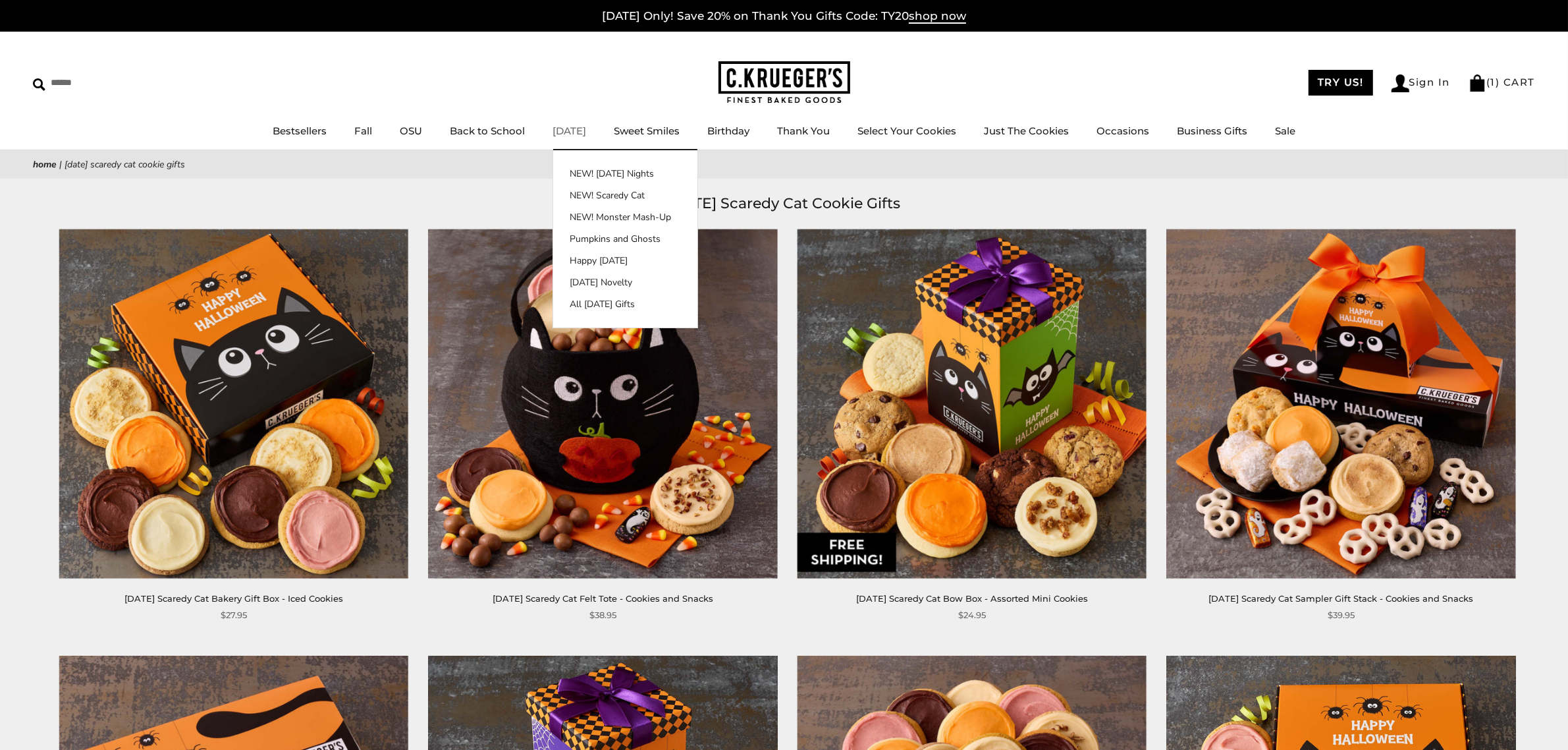
click at [567, 126] on link "[DATE]" at bounding box center [569, 131] width 34 height 12
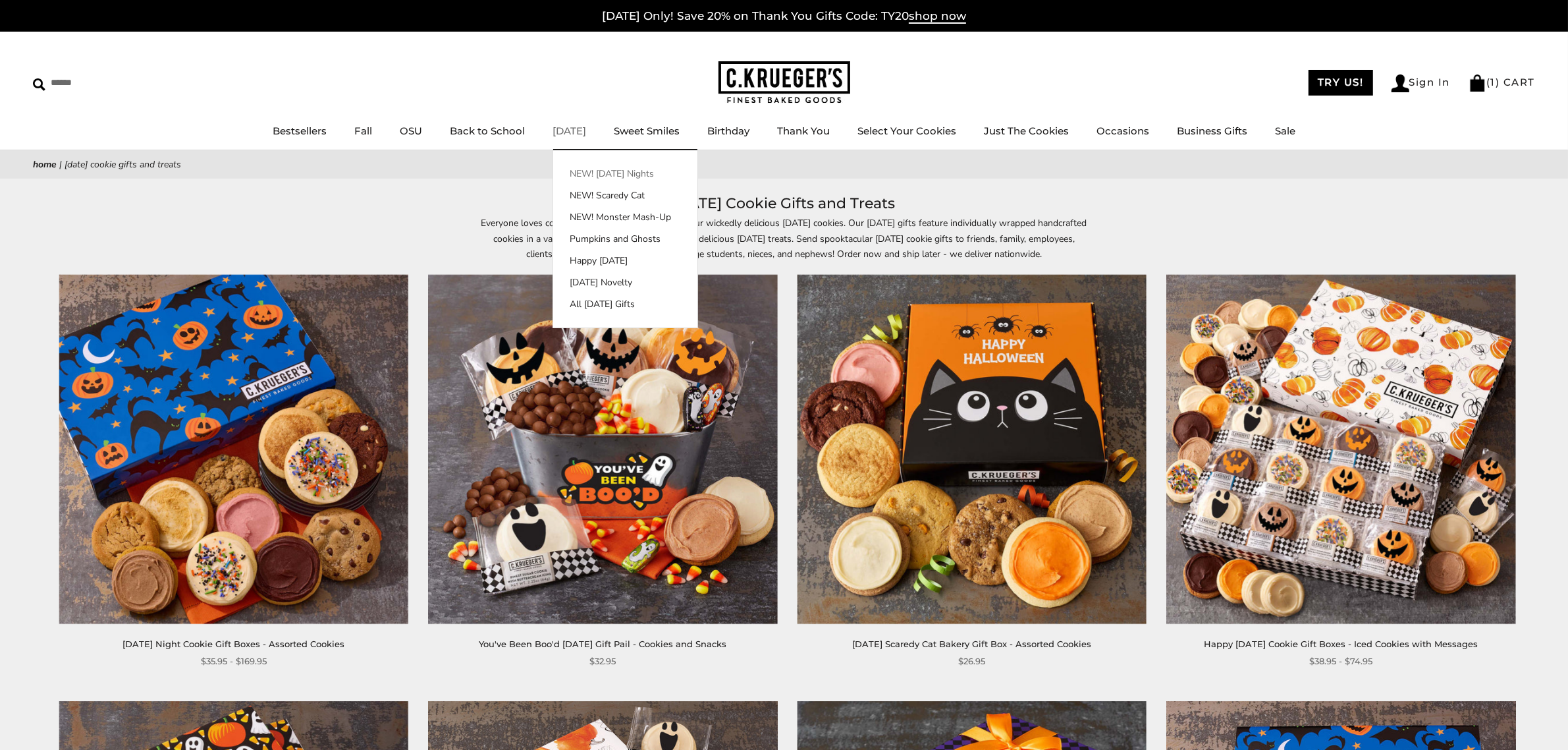
click at [596, 167] on link "NEW! [DATE] Nights" at bounding box center [625, 174] width 144 height 14
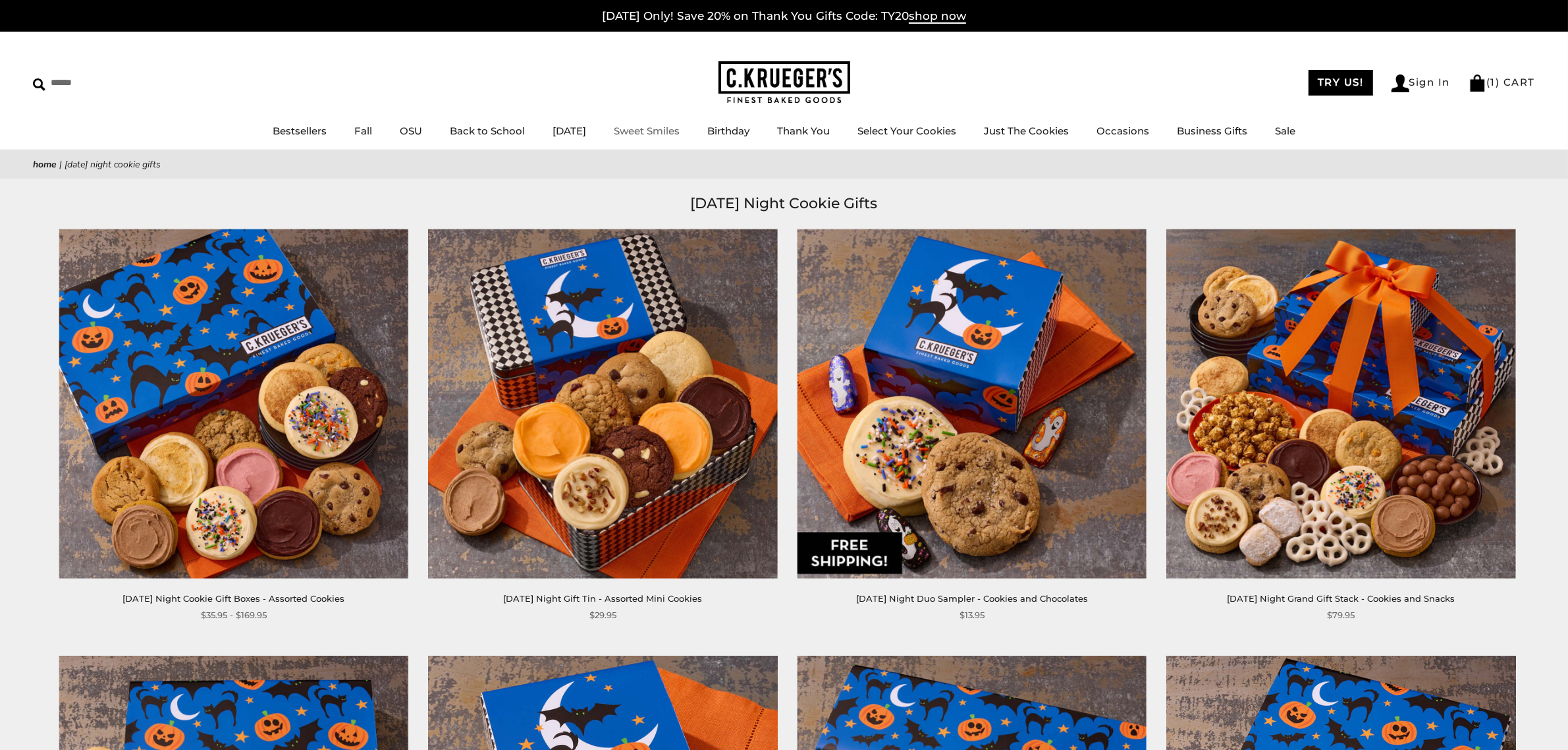
click at [660, 125] on link "Sweet Smiles" at bounding box center [647, 131] width 66 height 12
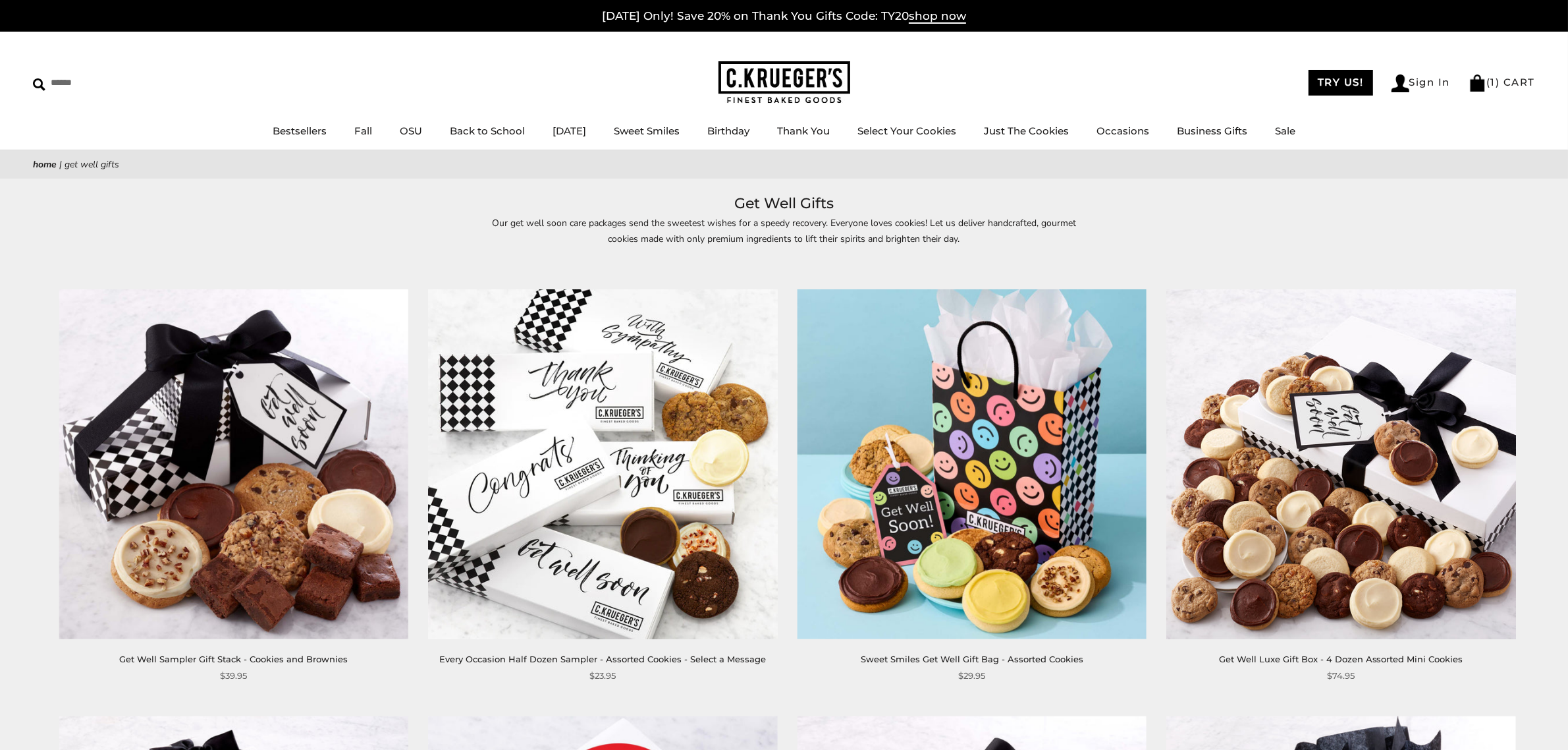
click at [753, 78] on img at bounding box center [784, 83] width 132 height 43
